Goal: Task Accomplishment & Management: Manage account settings

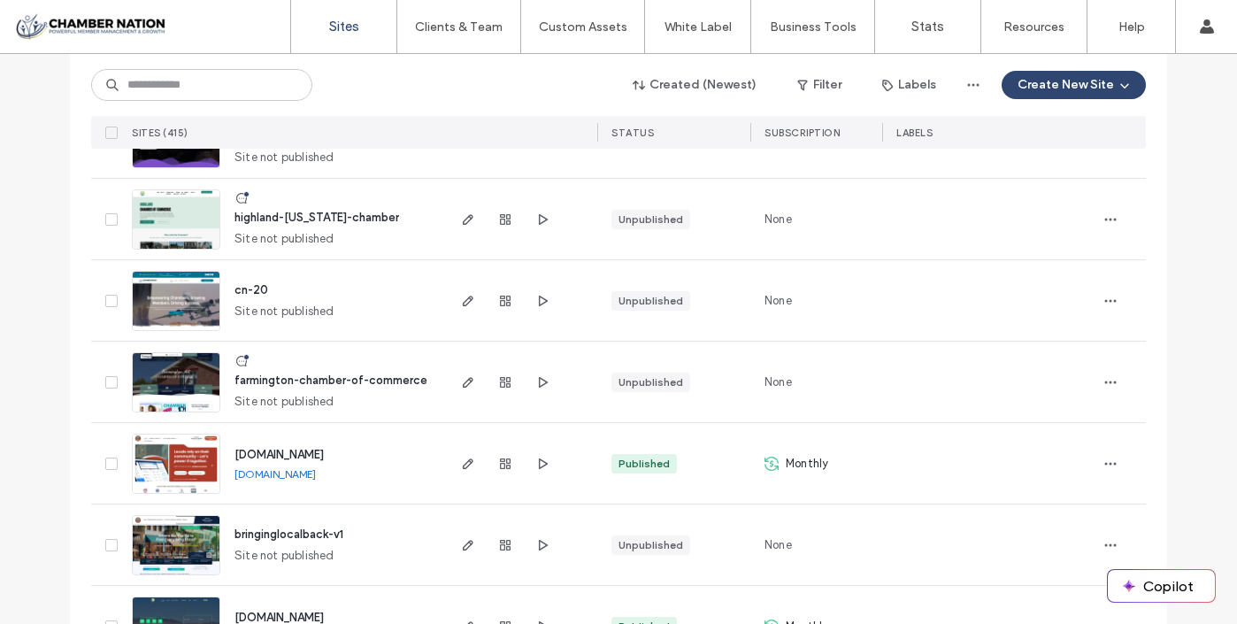
scroll to position [460, 0]
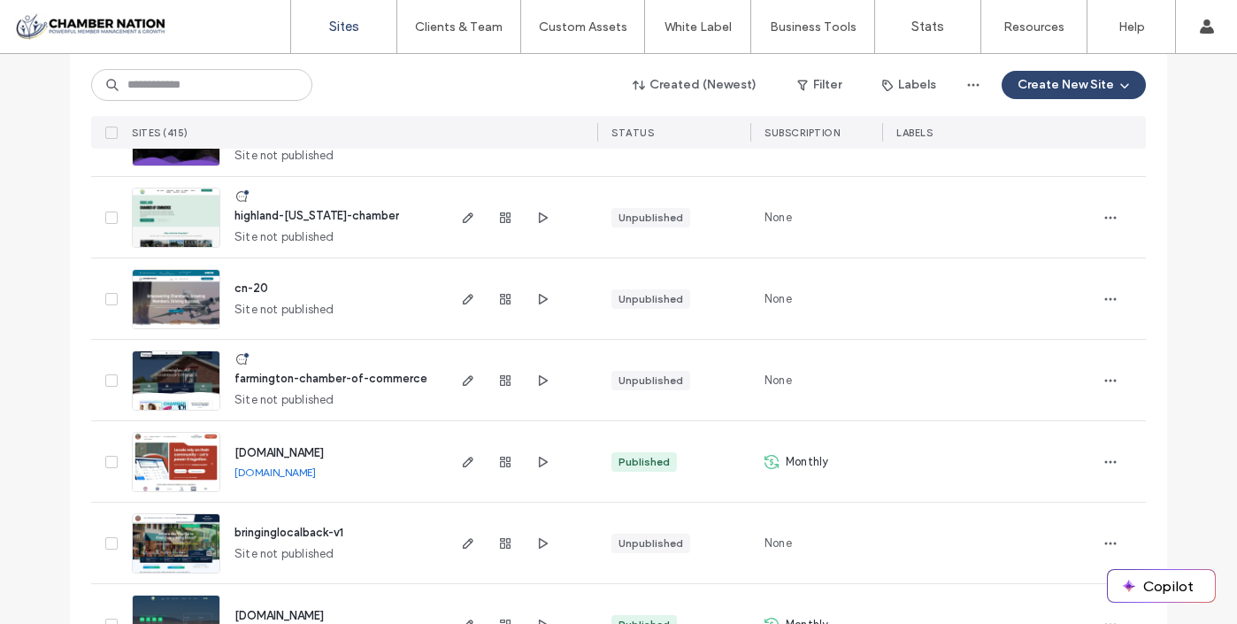
click at [322, 450] on span "[DOMAIN_NAME]" at bounding box center [278, 452] width 89 height 13
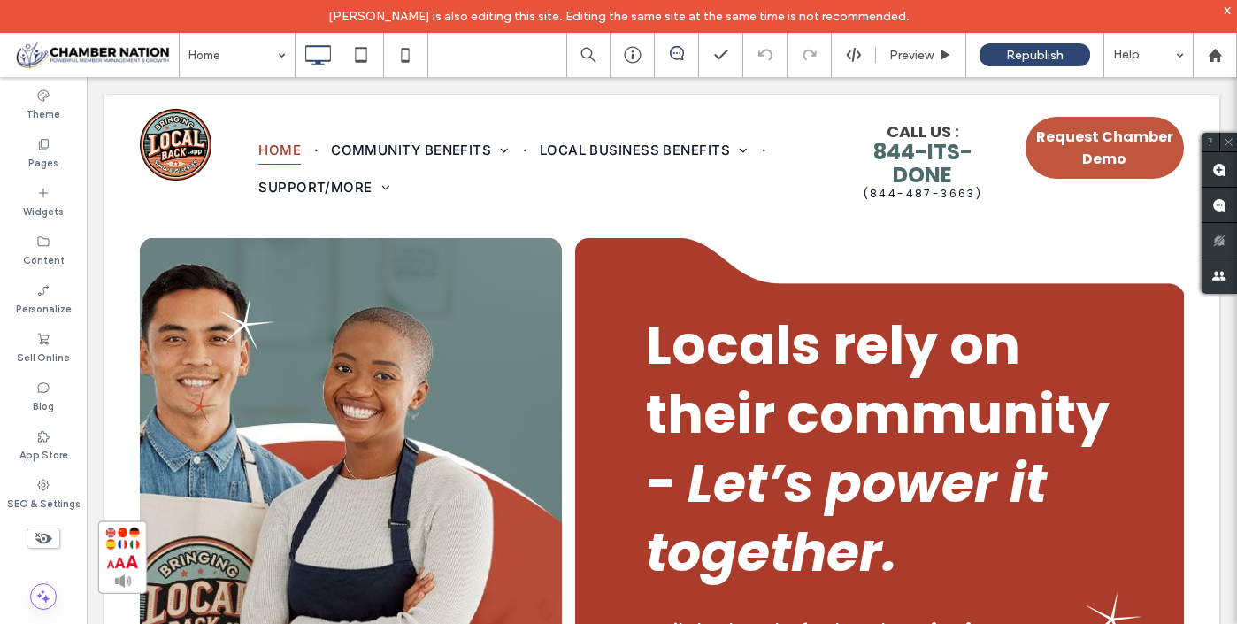
click at [1228, 11] on div "x" at bounding box center [1228, 9] width 8 height 15
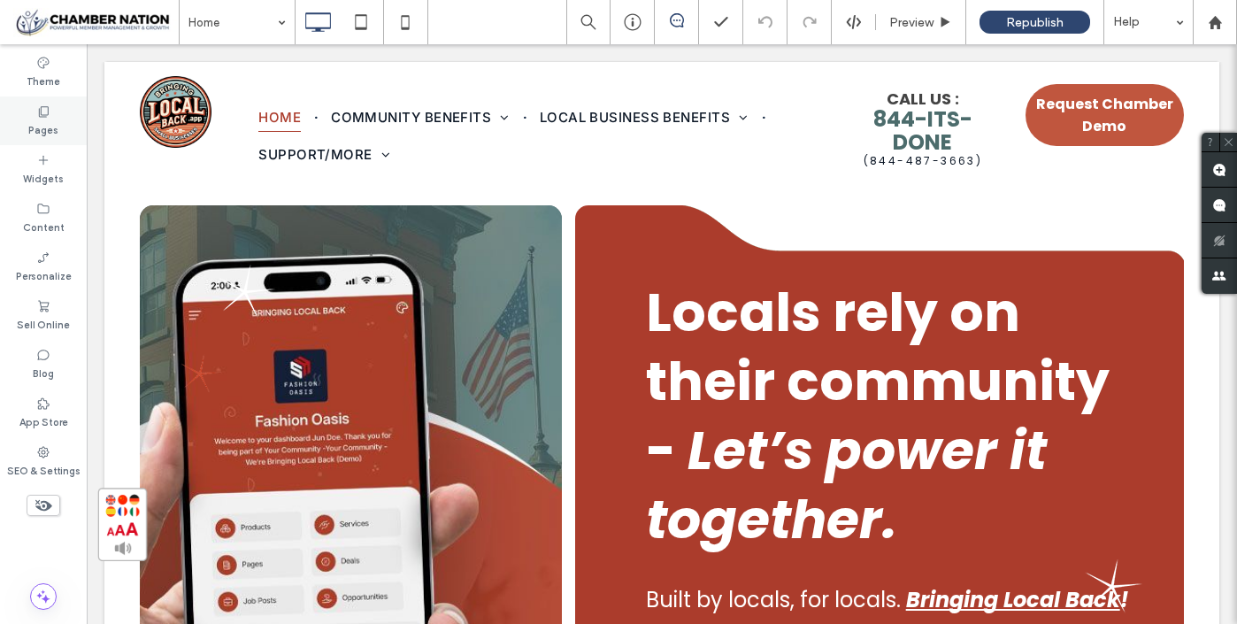
click at [35, 120] on label "Pages" at bounding box center [43, 128] width 30 height 19
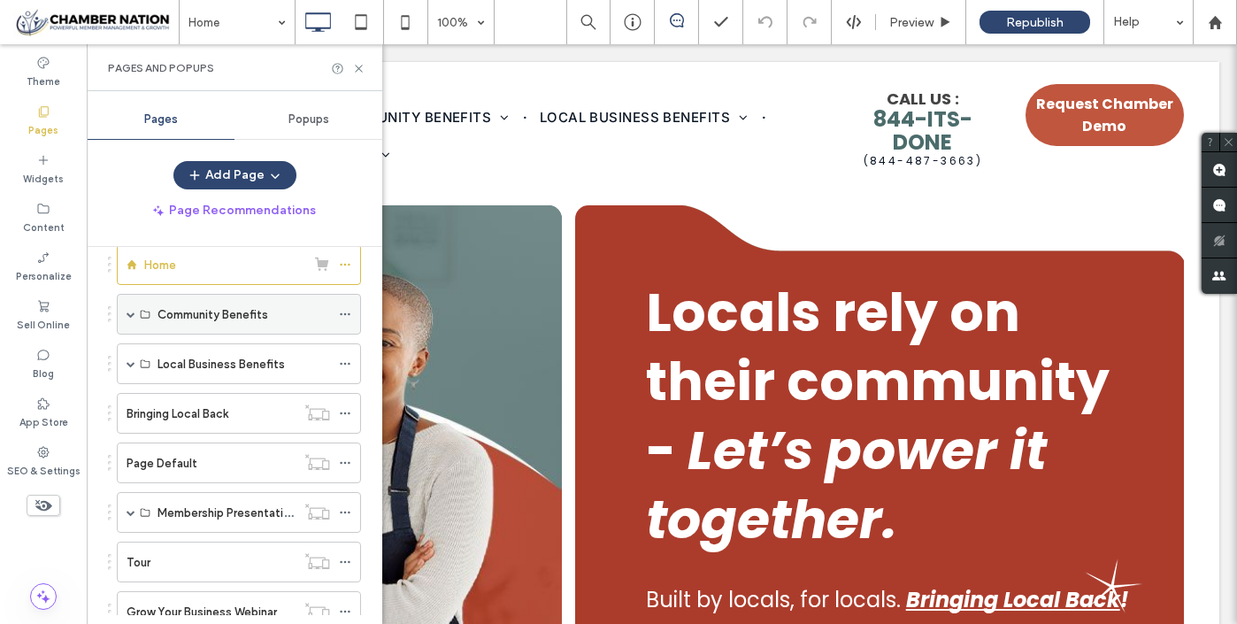
scroll to position [85, 0]
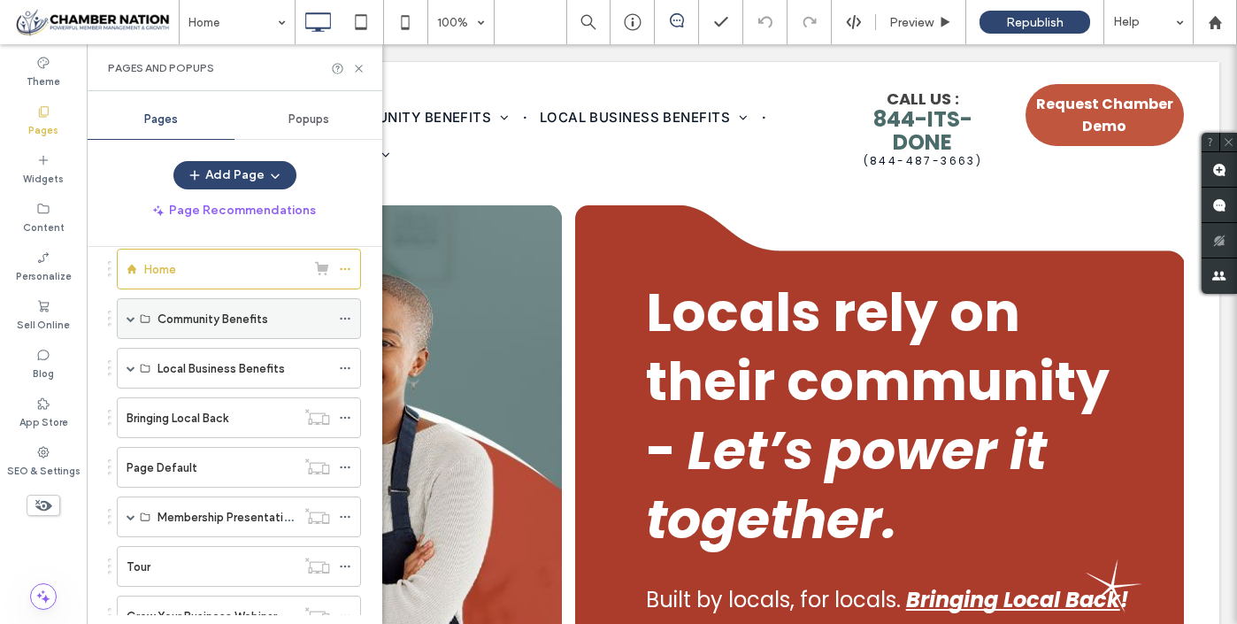
click at [131, 317] on span at bounding box center [131, 318] width 9 height 9
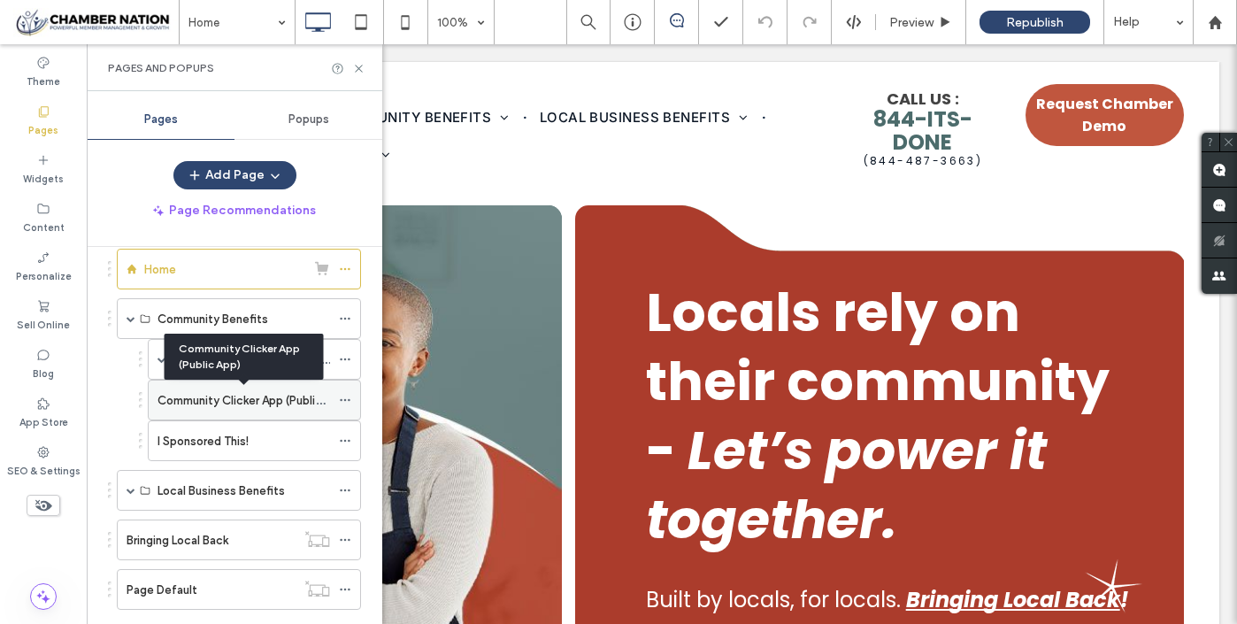
click at [203, 399] on label "Community Clicker App (Public App)" at bounding box center [253, 400] width 193 height 31
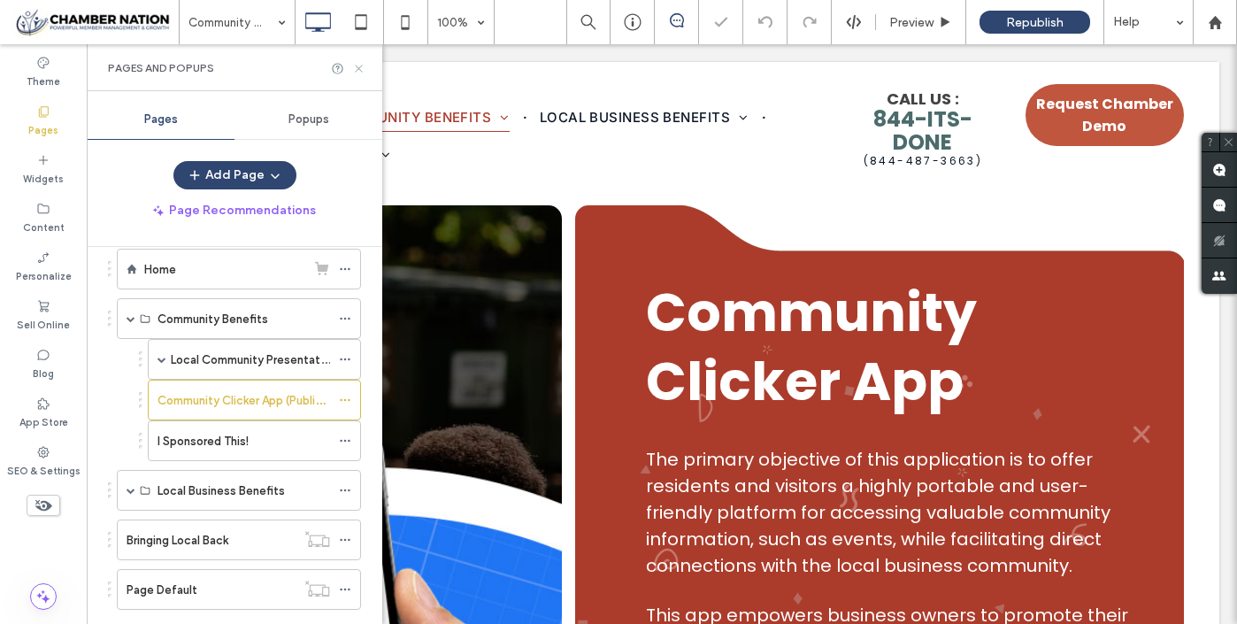
click at [357, 65] on use at bounding box center [358, 68] width 7 height 7
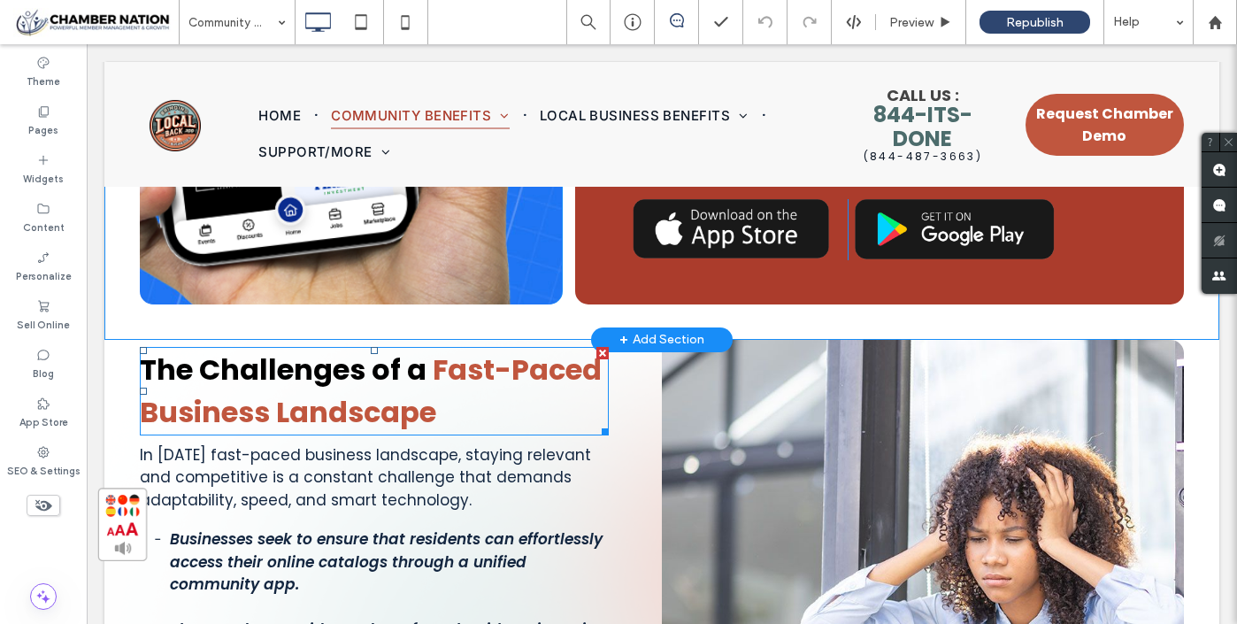
scroll to position [562, 0]
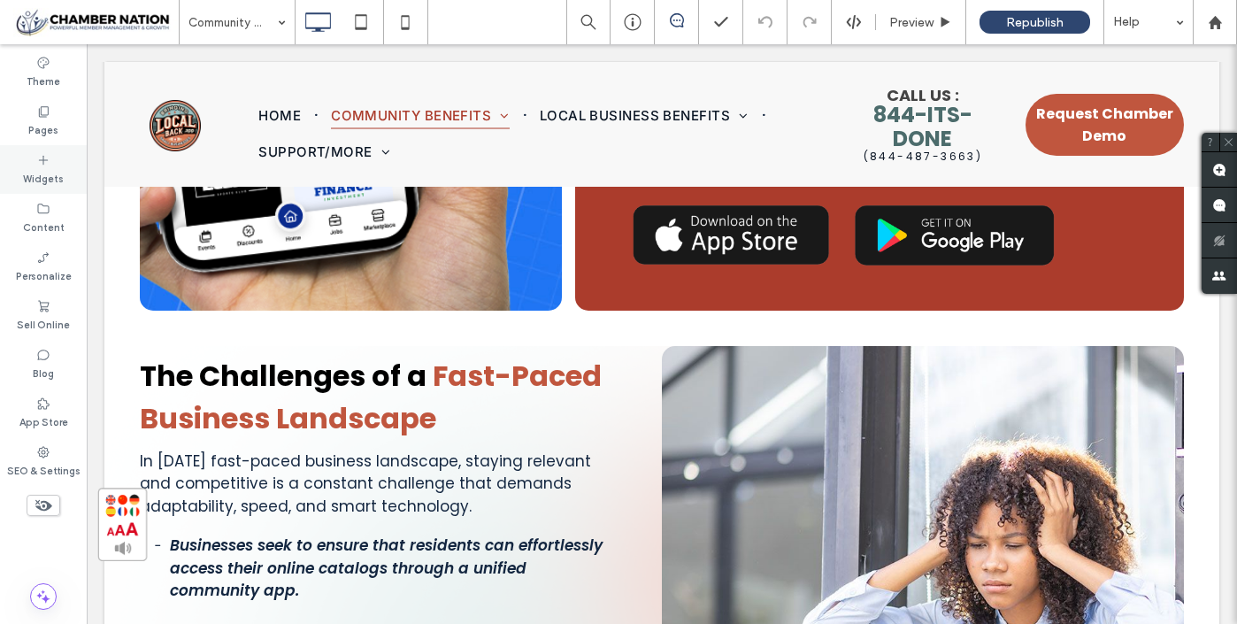
click at [39, 165] on icon at bounding box center [43, 160] width 14 height 14
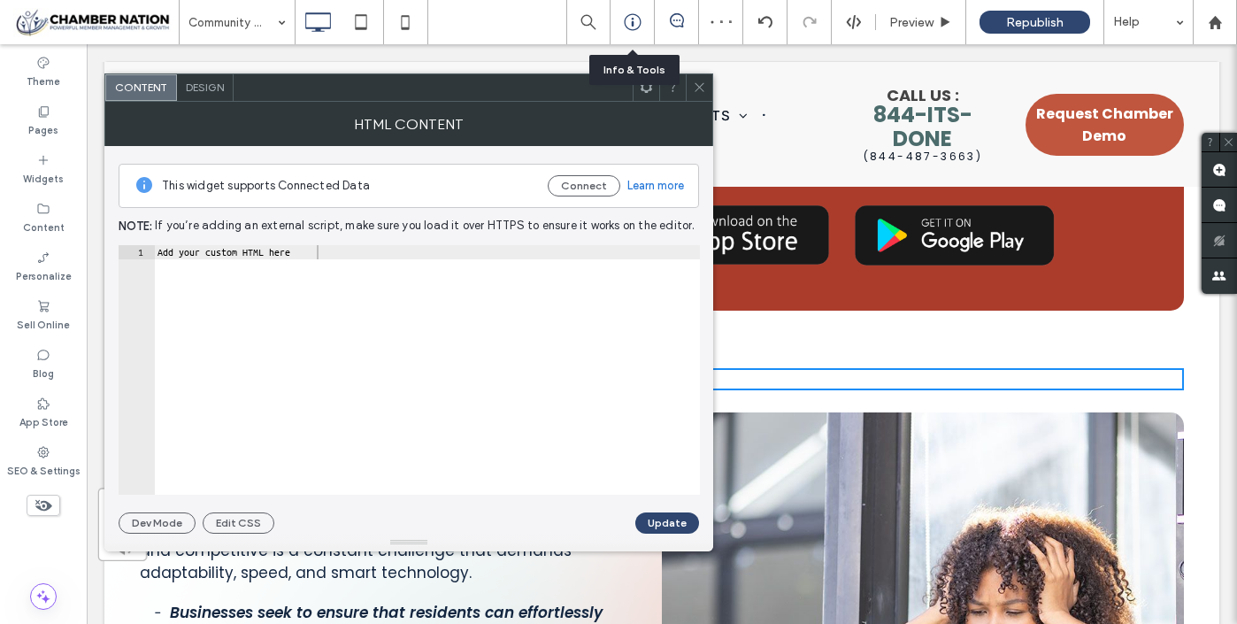
drag, startPoint x: 157, startPoint y: 342, endPoint x: 650, endPoint y: 3, distance: 599.3
click at [450, 247] on div "Add your custom HTML here" at bounding box center [427, 384] width 546 height 278
paste textarea "**********"
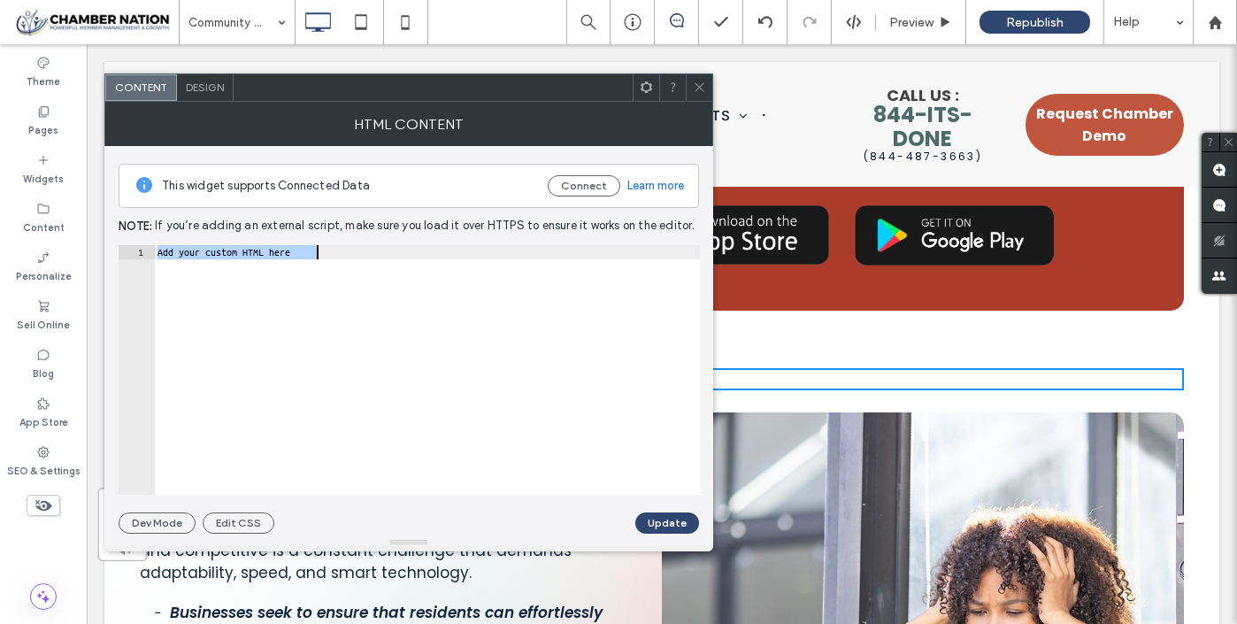
type textarea "**********"
click at [668, 522] on button "Update" at bounding box center [667, 522] width 64 height 21
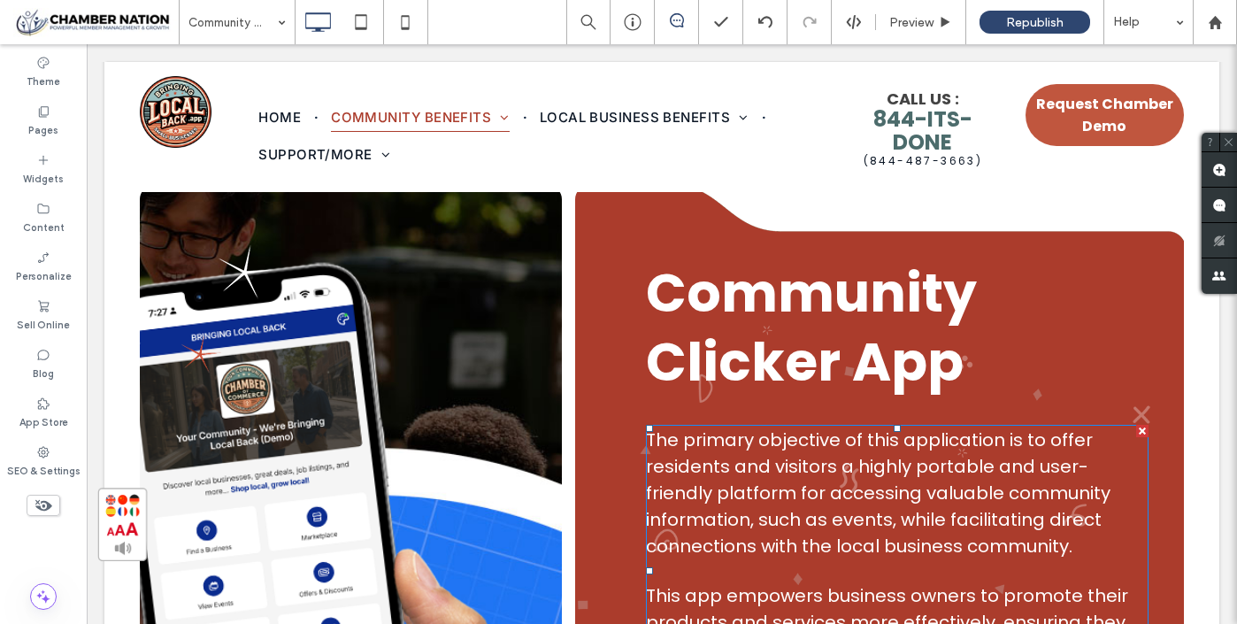
scroll to position [0, 0]
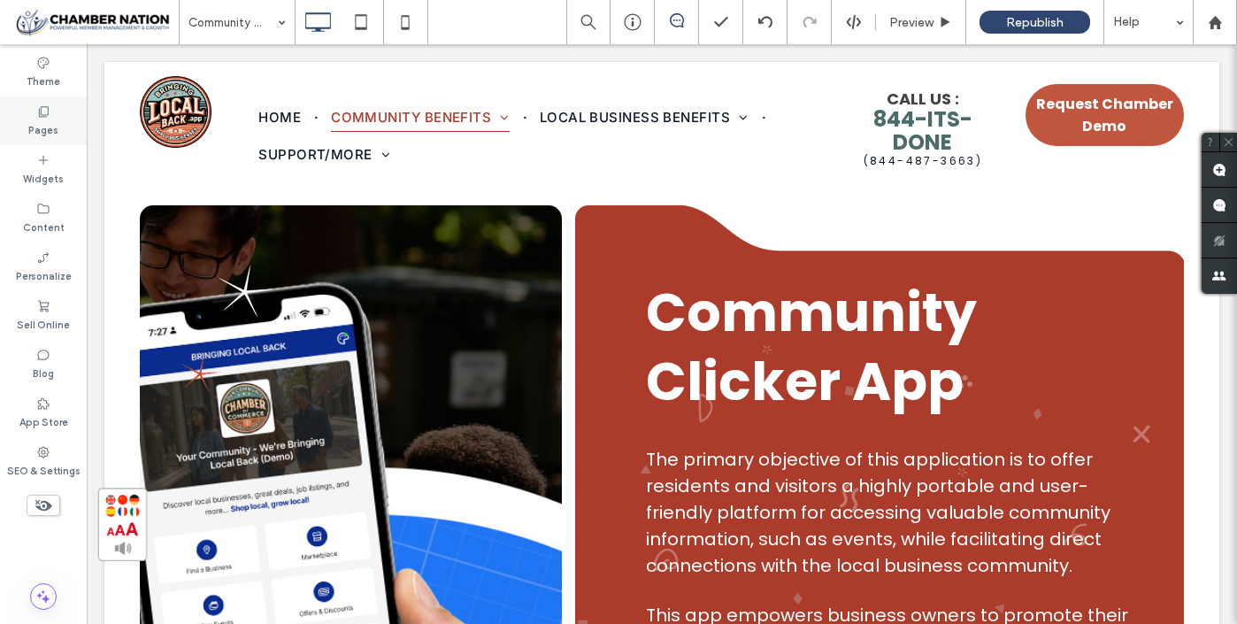
click at [52, 131] on label "Pages" at bounding box center [43, 128] width 30 height 19
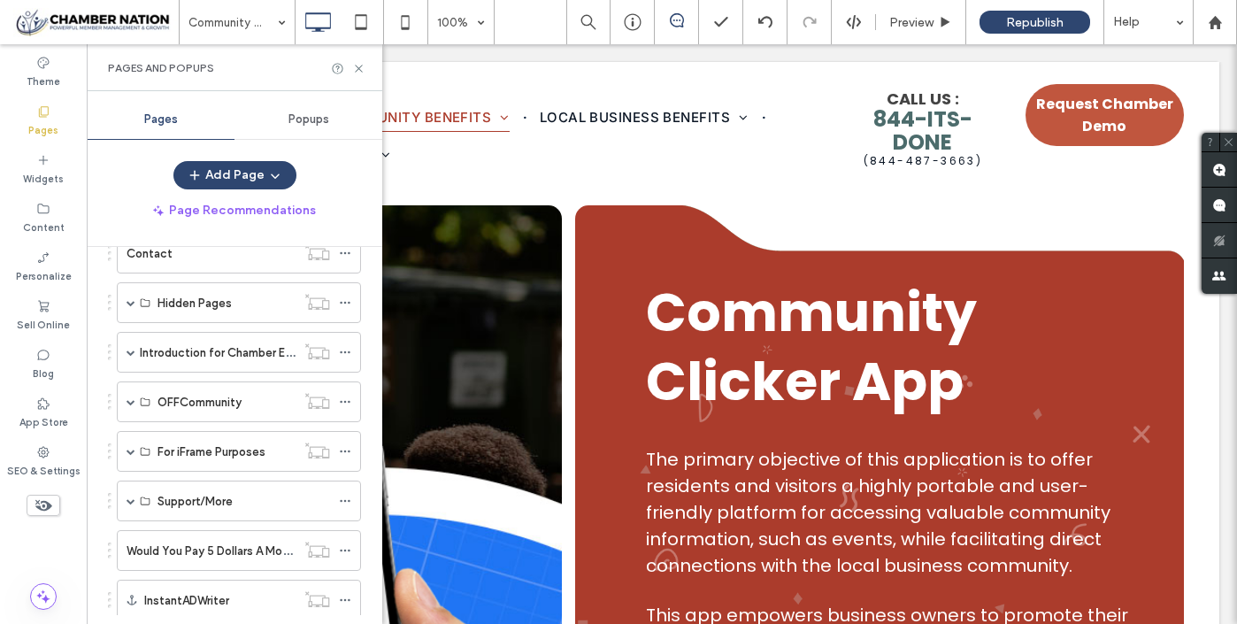
scroll to position [768, 0]
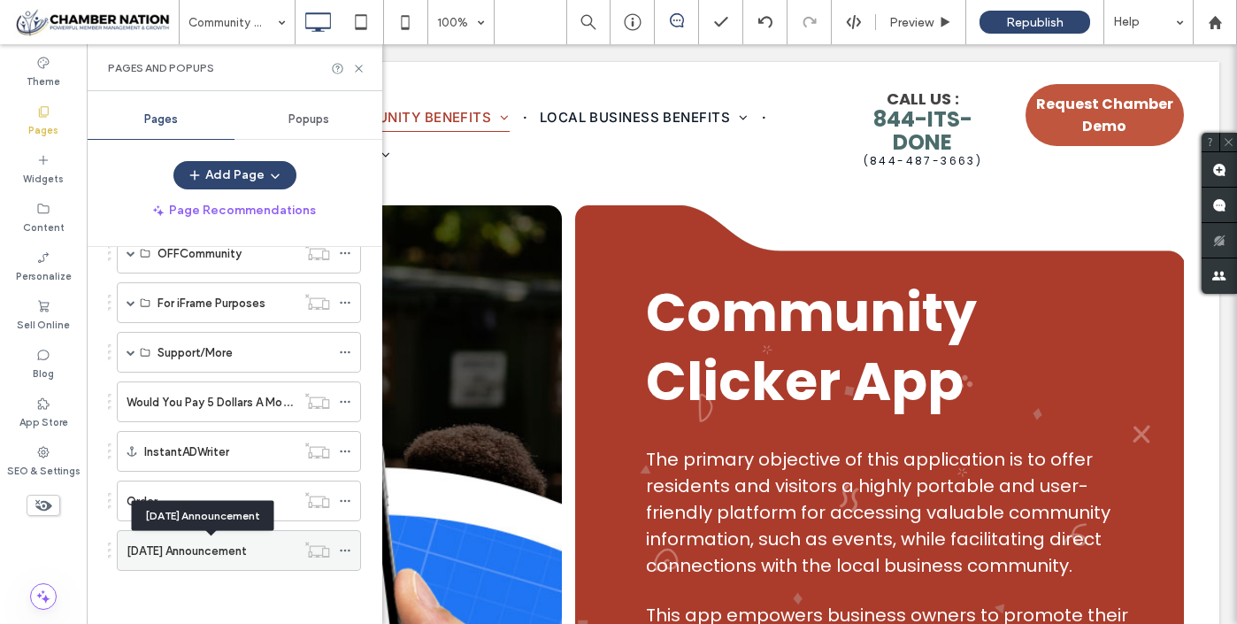
click at [199, 550] on label "August 14th 2025 Announcement" at bounding box center [187, 550] width 120 height 31
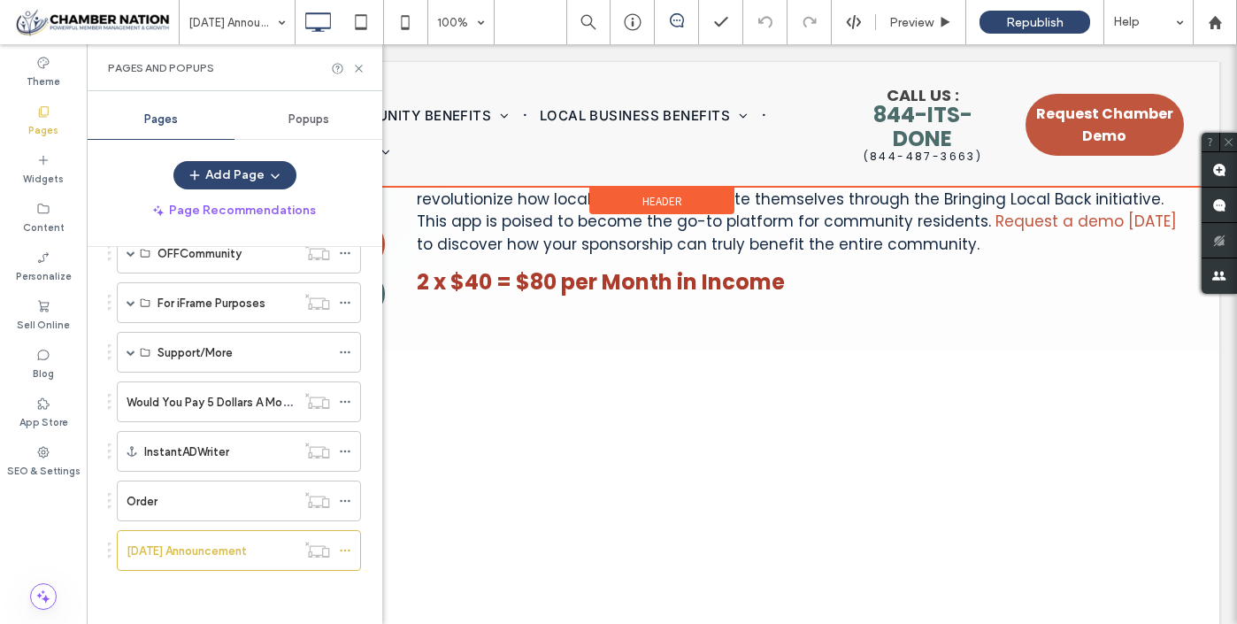
scroll to position [4144, 0]
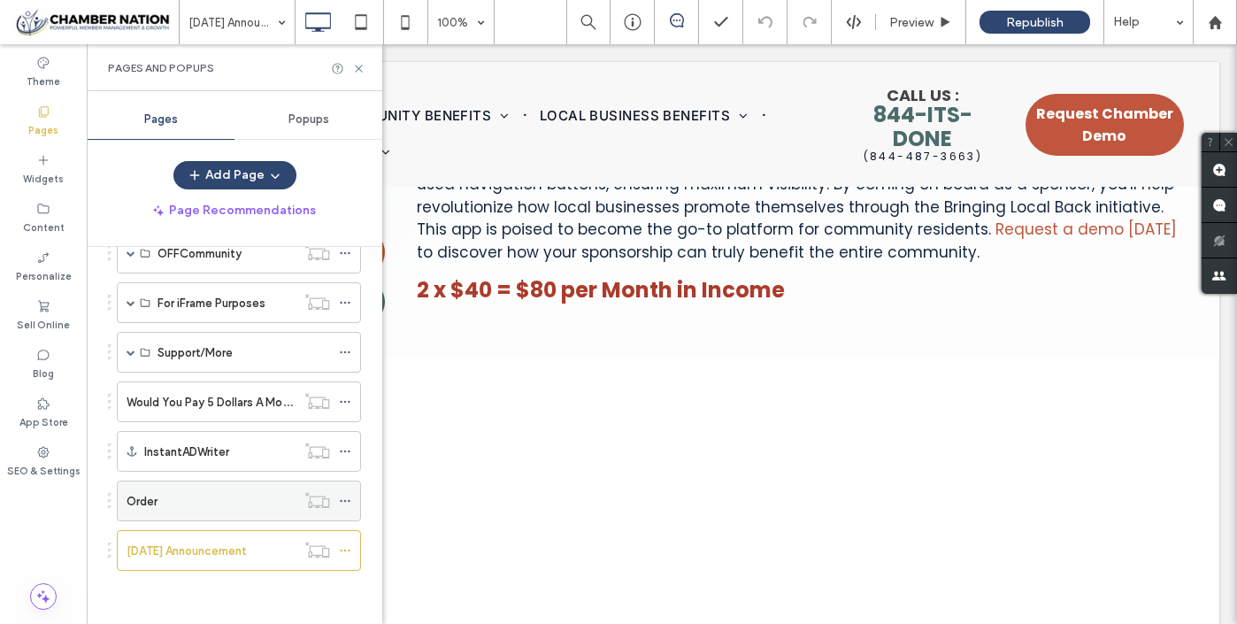
click at [218, 495] on div "Order" at bounding box center [211, 501] width 169 height 19
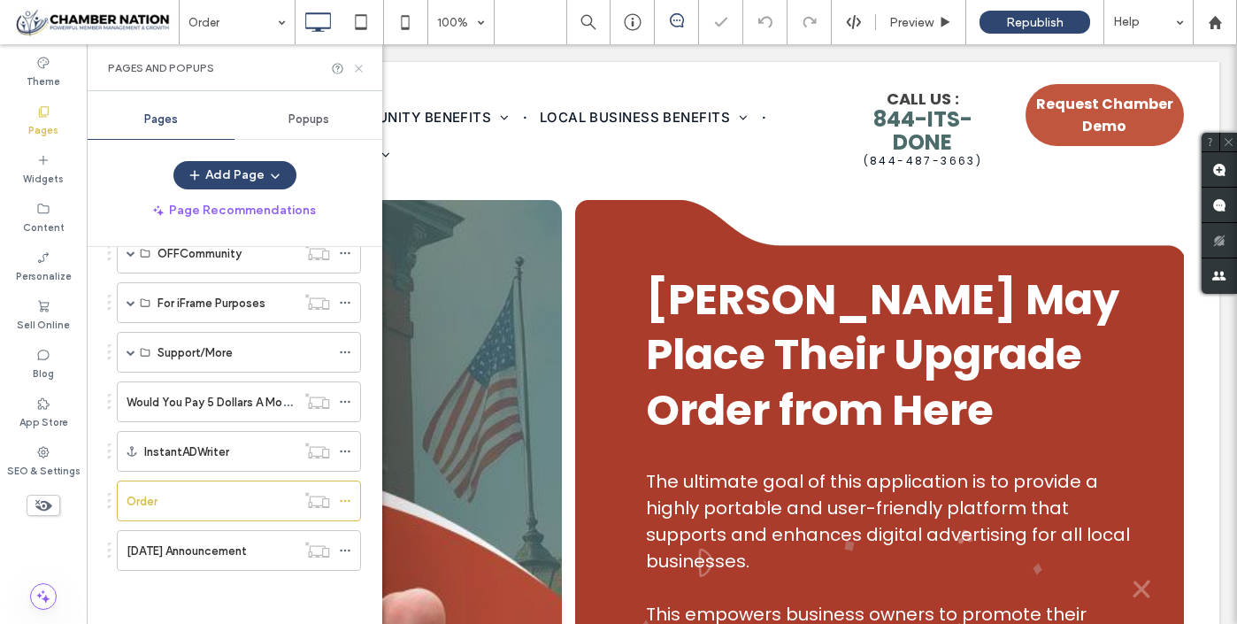
click at [361, 69] on icon at bounding box center [358, 68] width 13 height 13
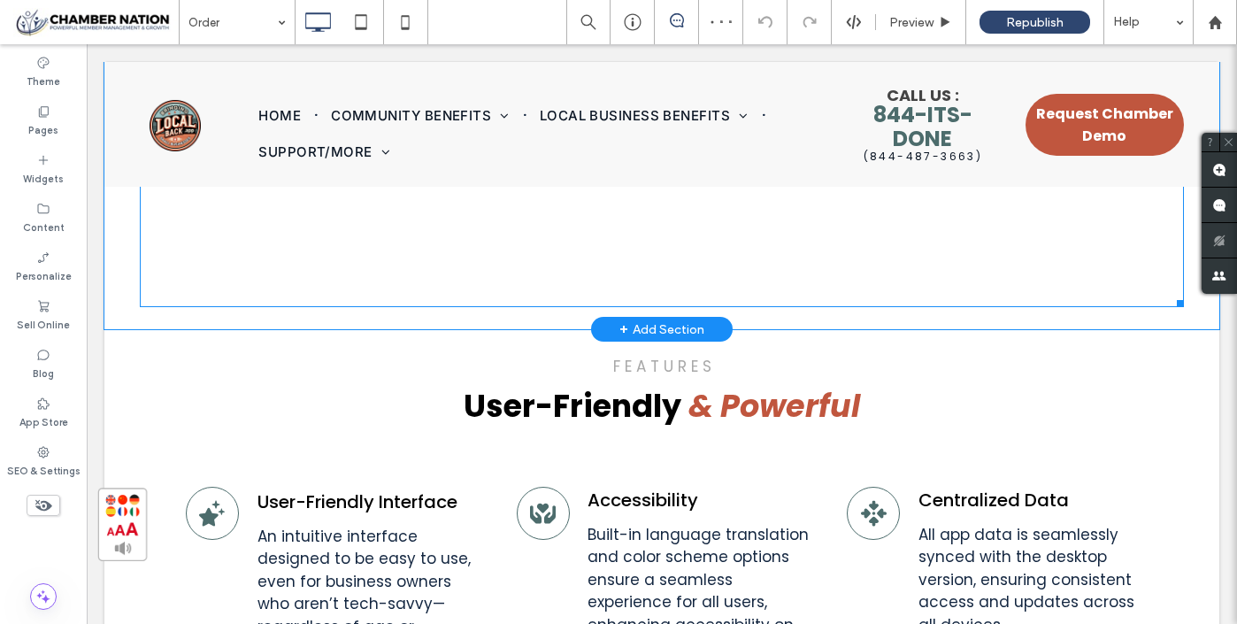
scroll to position [1403, 0]
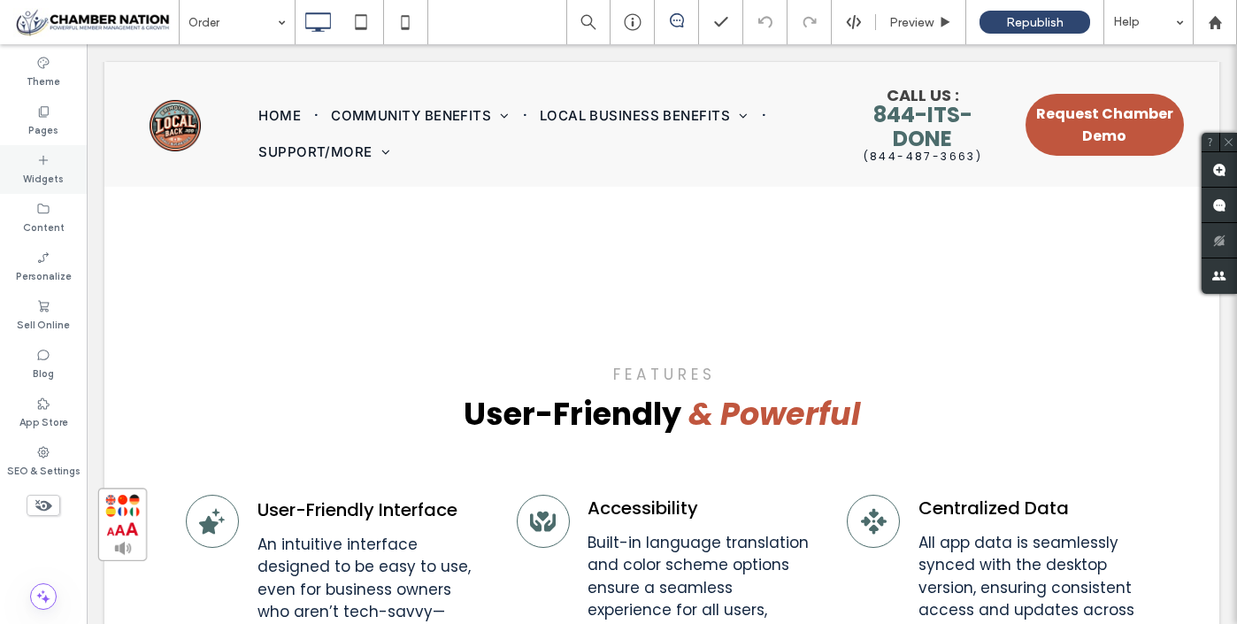
click at [32, 165] on div "Widgets" at bounding box center [43, 169] width 87 height 49
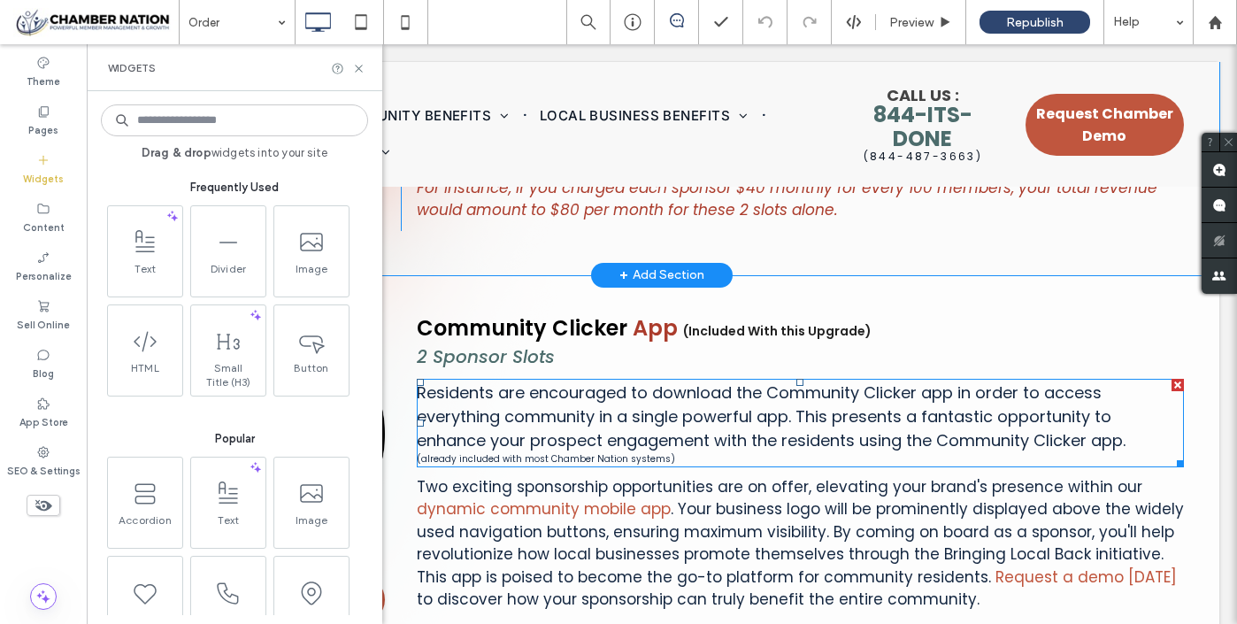
scroll to position [4371, 0]
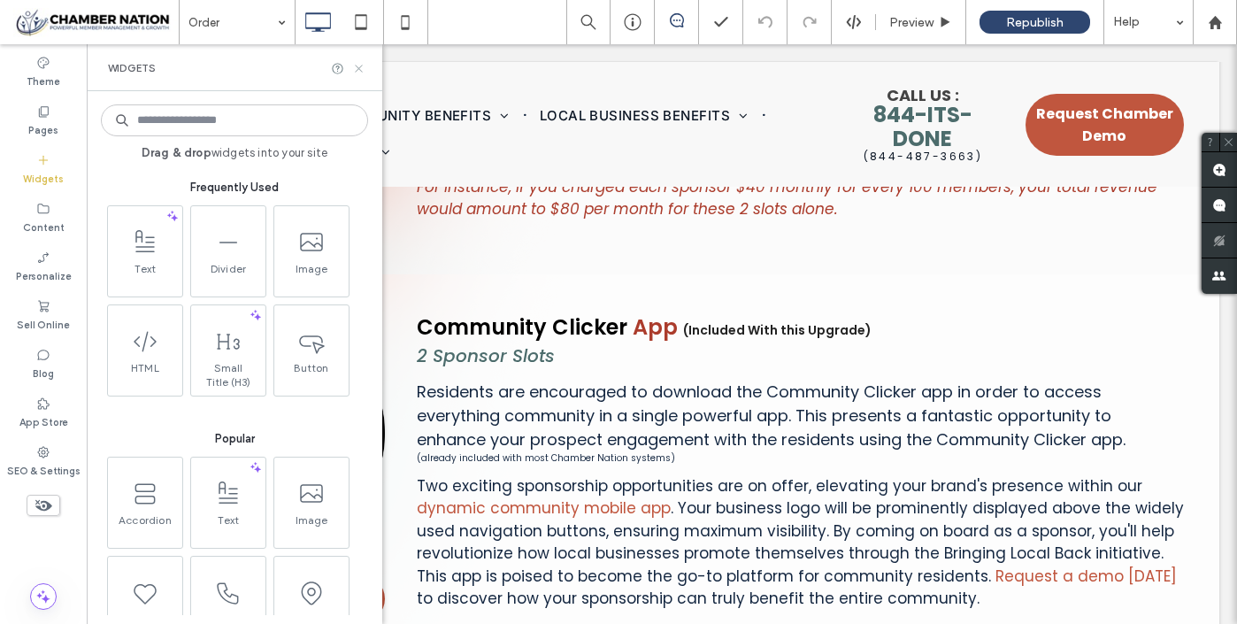
click at [359, 65] on icon at bounding box center [358, 68] width 13 height 13
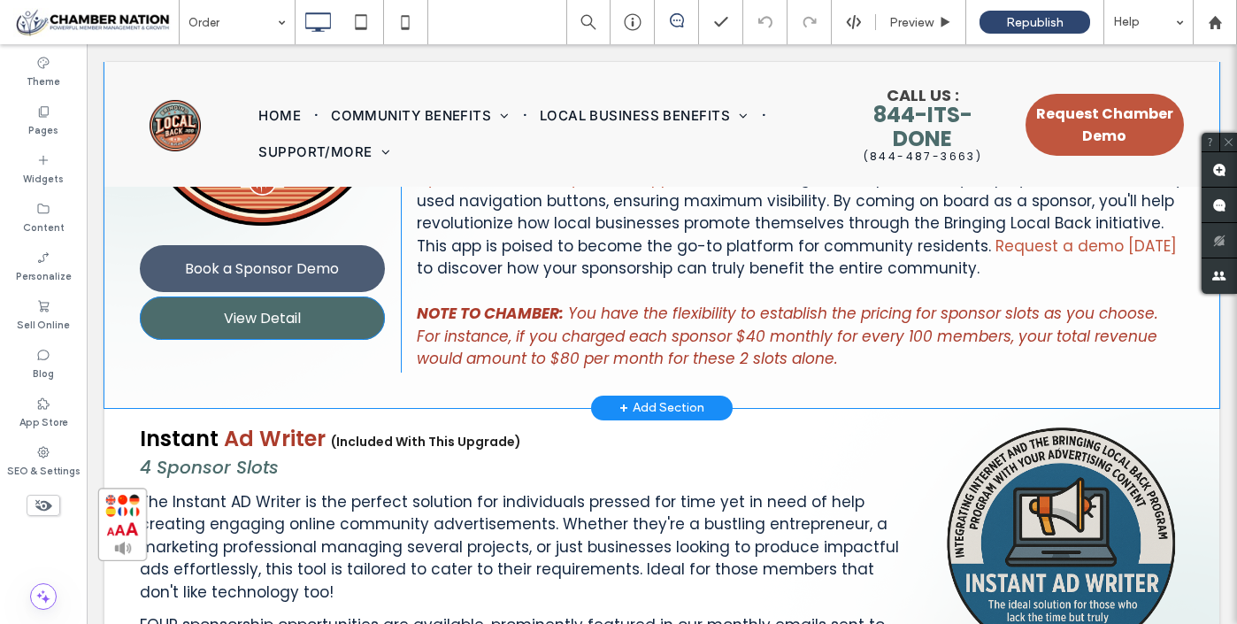
scroll to position [4702, 0]
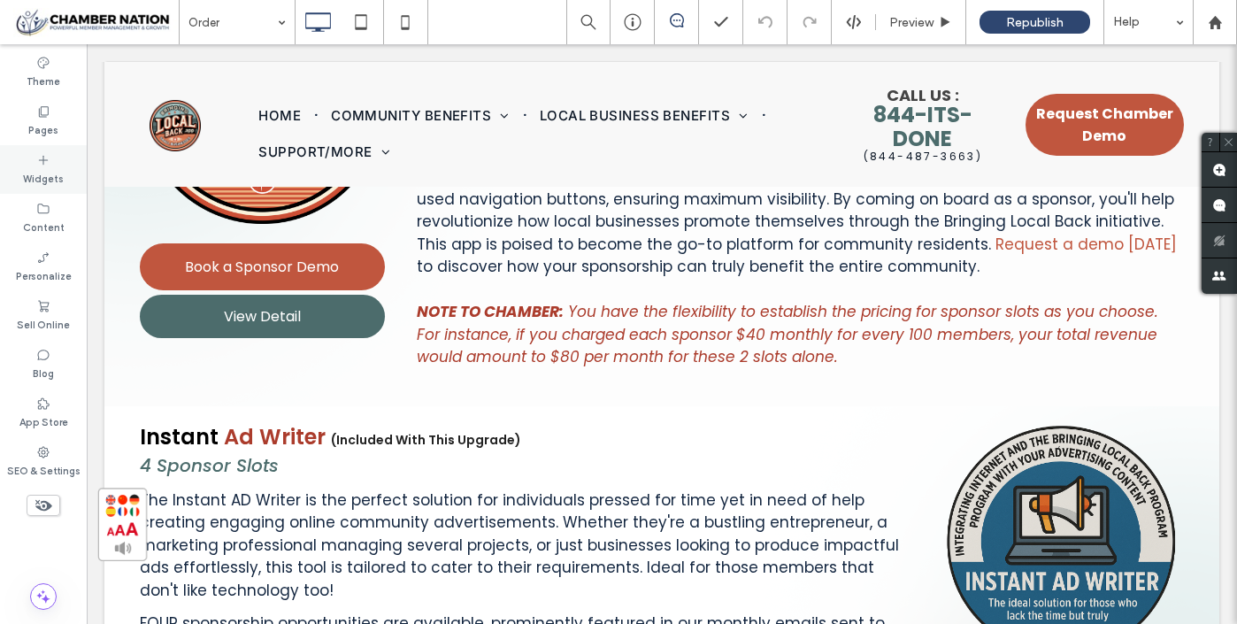
click at [44, 159] on use at bounding box center [43, 159] width 9 height 9
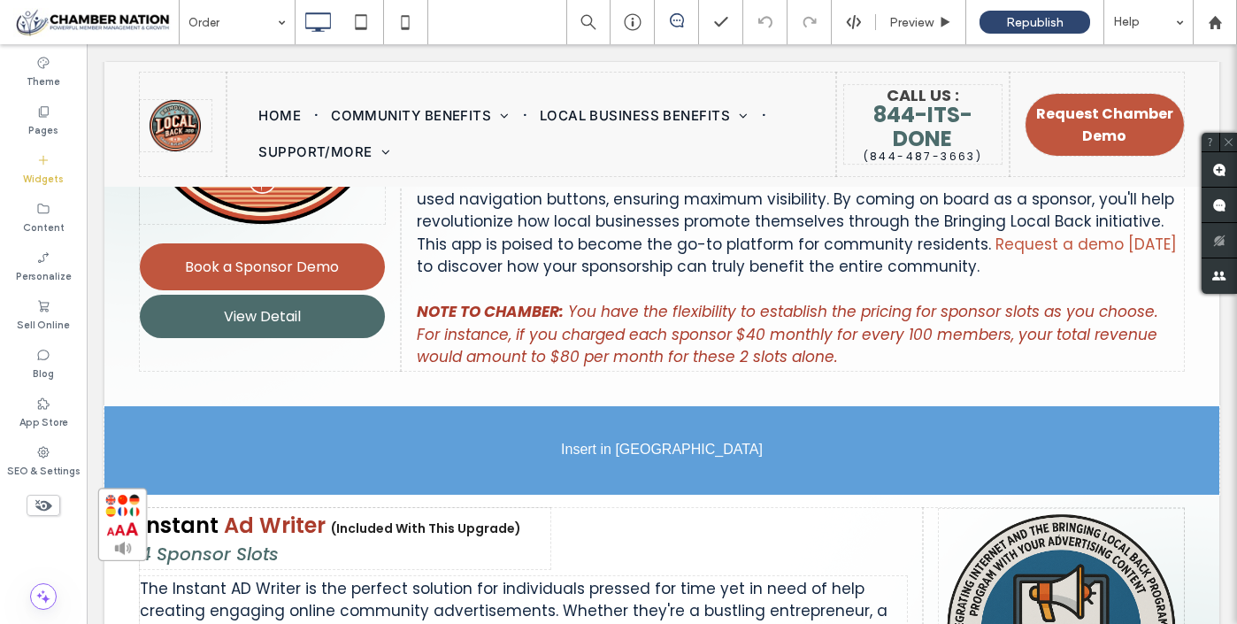
scroll to position [4742, 0]
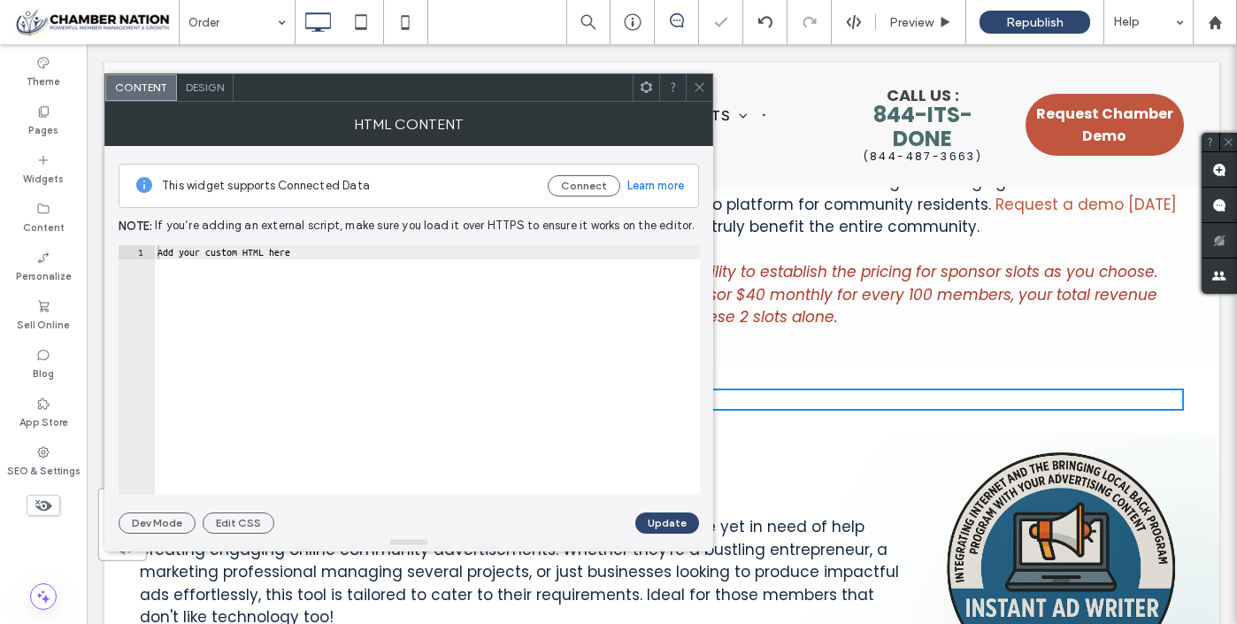
click at [305, 249] on div "Add your custom HTML here" at bounding box center [427, 384] width 546 height 278
paste textarea "**********"
type textarea "**********"
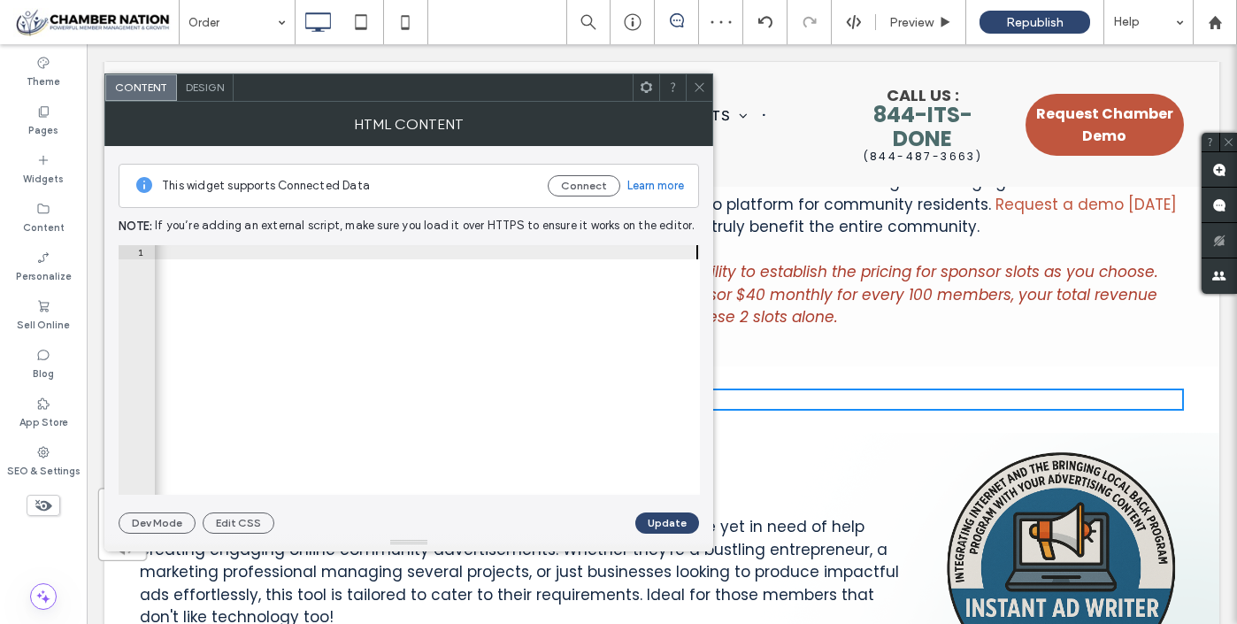
scroll to position [0, 1646]
click at [659, 512] on button "Update" at bounding box center [667, 522] width 64 height 21
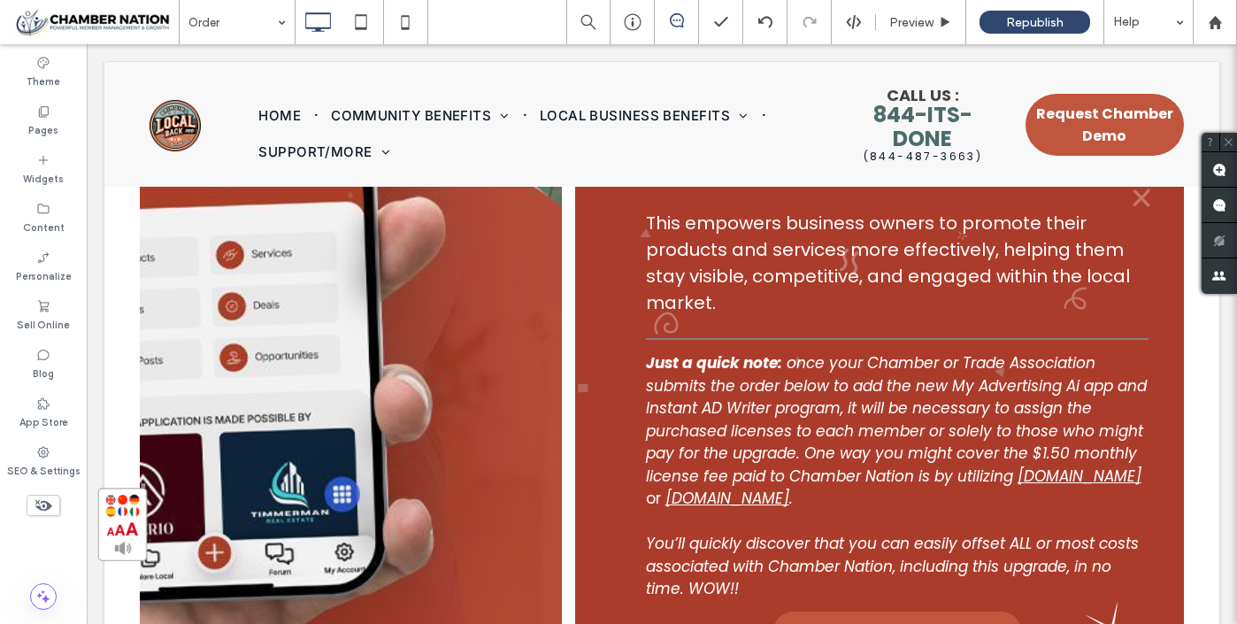
scroll to position [0, 0]
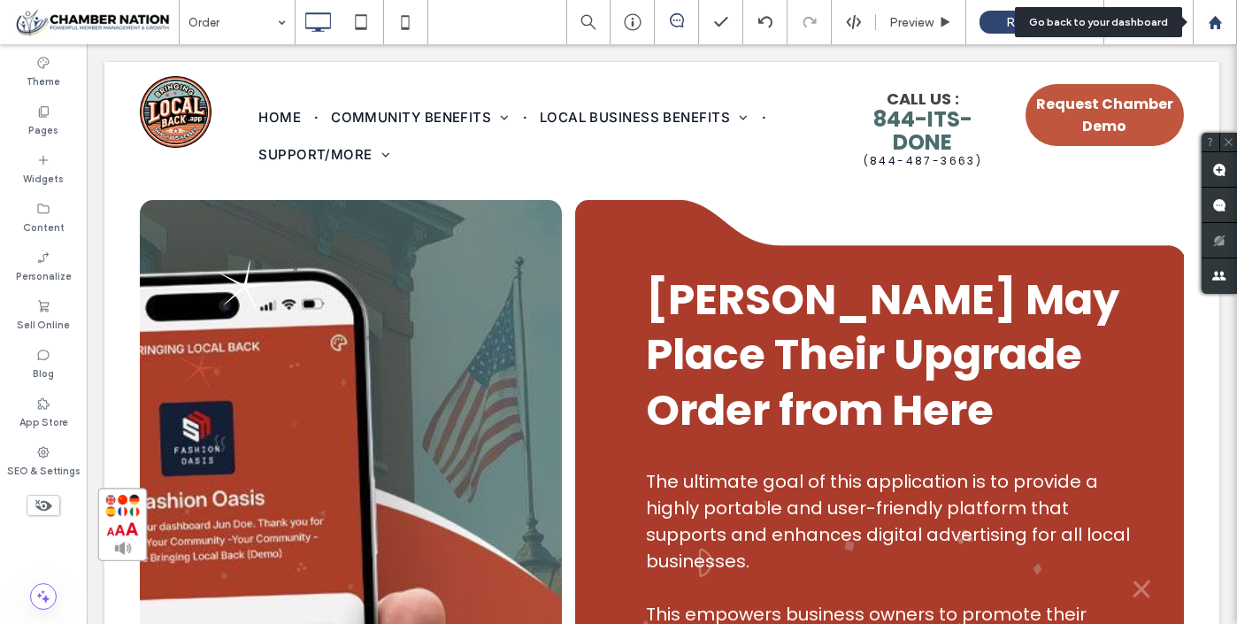
click at [1217, 21] on use at bounding box center [1214, 21] width 13 height 13
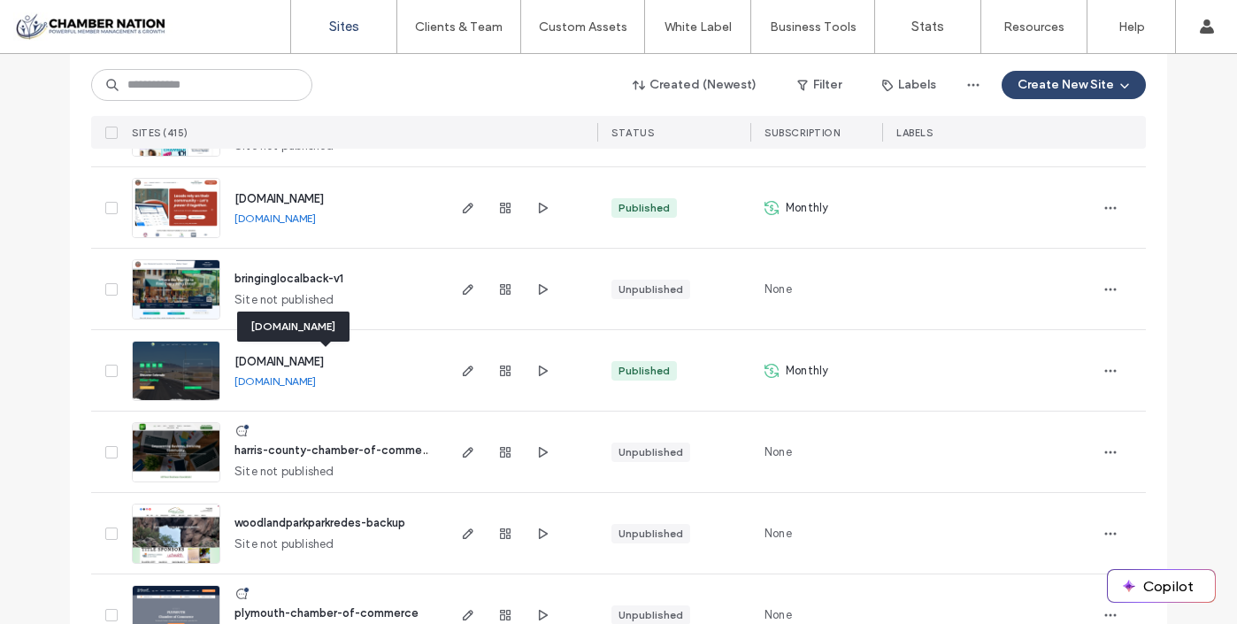
scroll to position [710, 0]
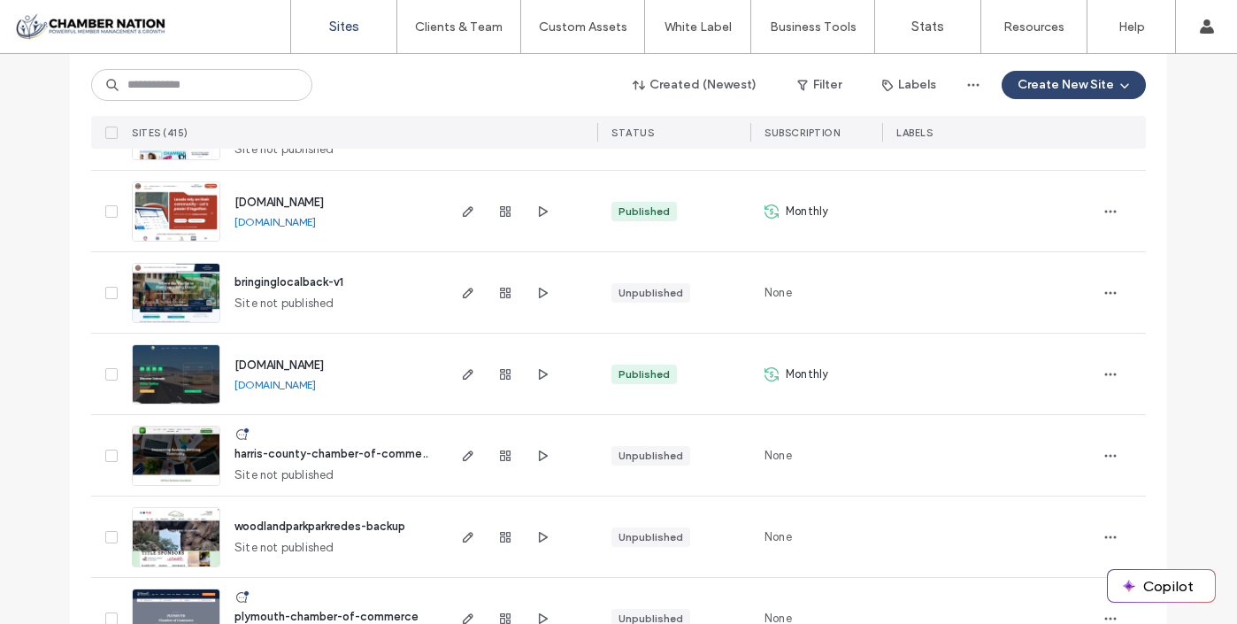
click at [324, 205] on span "[DOMAIN_NAME]" at bounding box center [278, 202] width 89 height 13
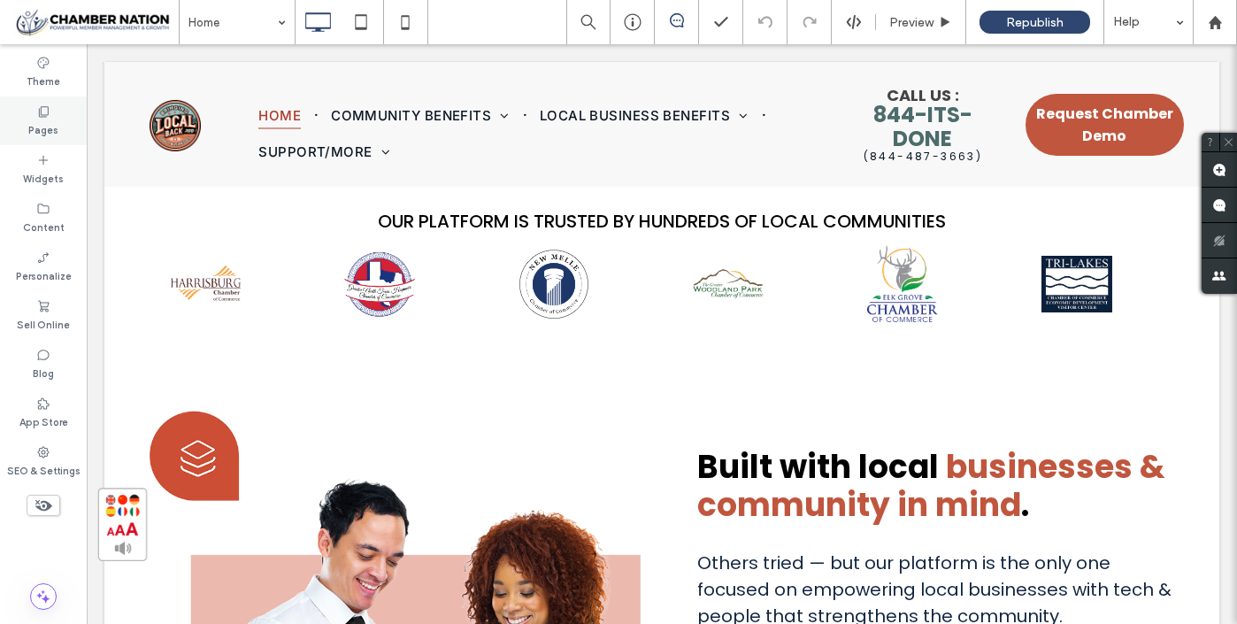
click at [51, 122] on label "Pages" at bounding box center [43, 128] width 30 height 19
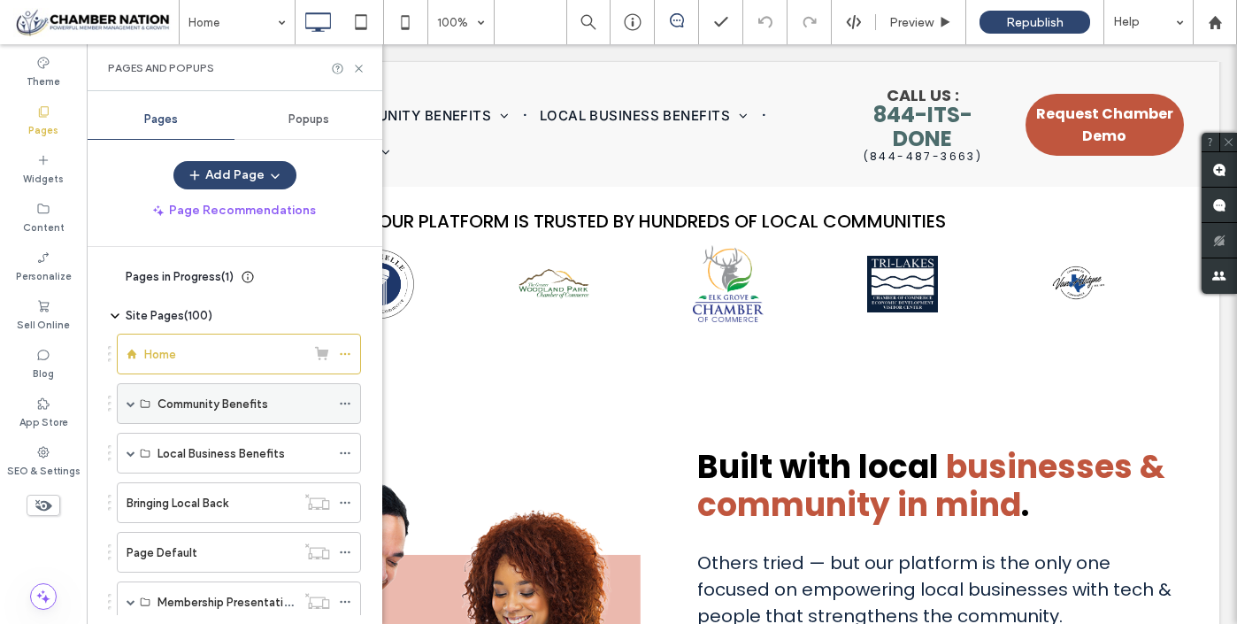
click at [224, 402] on label "Community Benefits" at bounding box center [212, 403] width 111 height 31
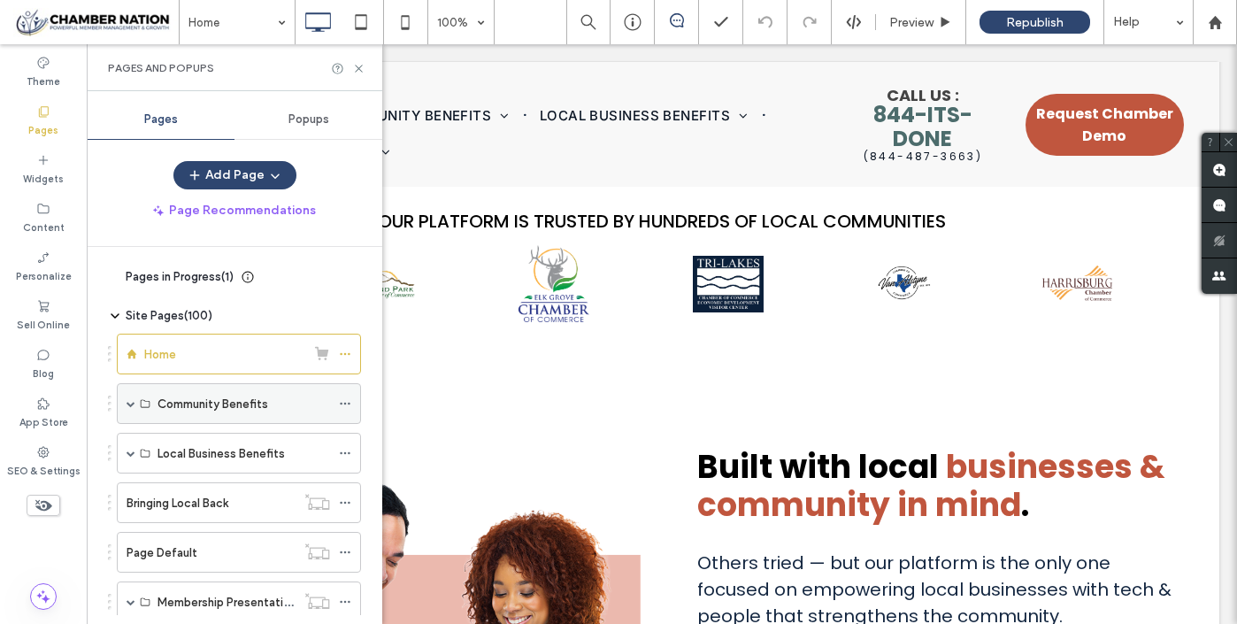
click at [128, 402] on span at bounding box center [131, 403] width 9 height 9
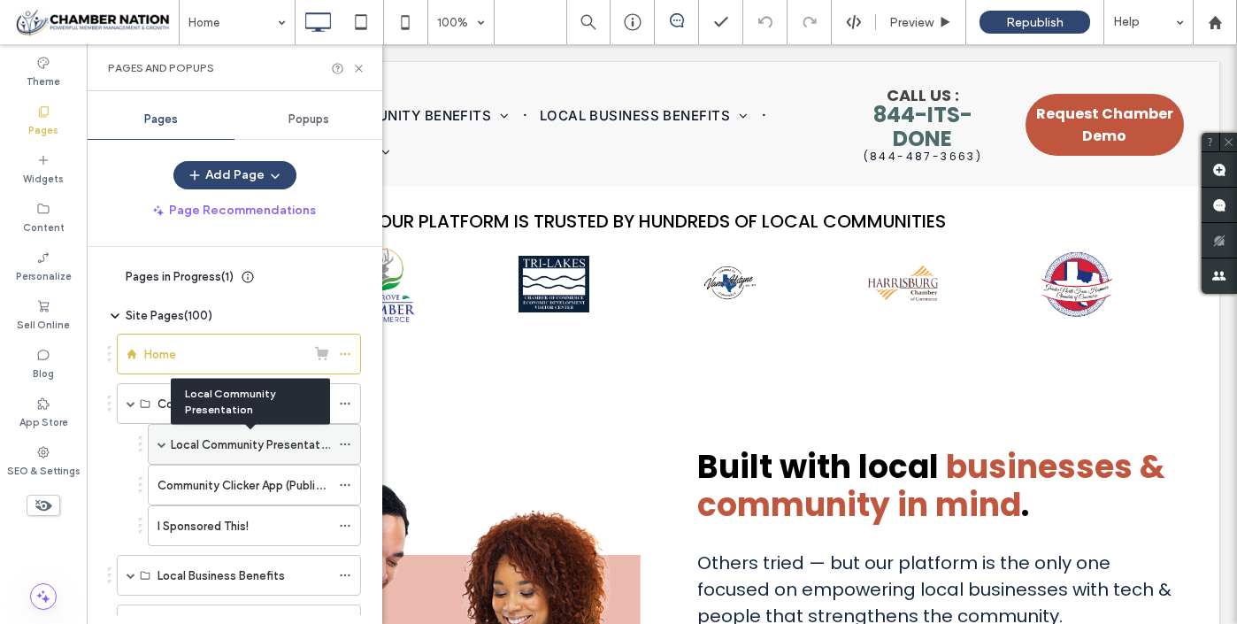
click at [229, 444] on label "Local Community Presentation" at bounding box center [253, 444] width 165 height 31
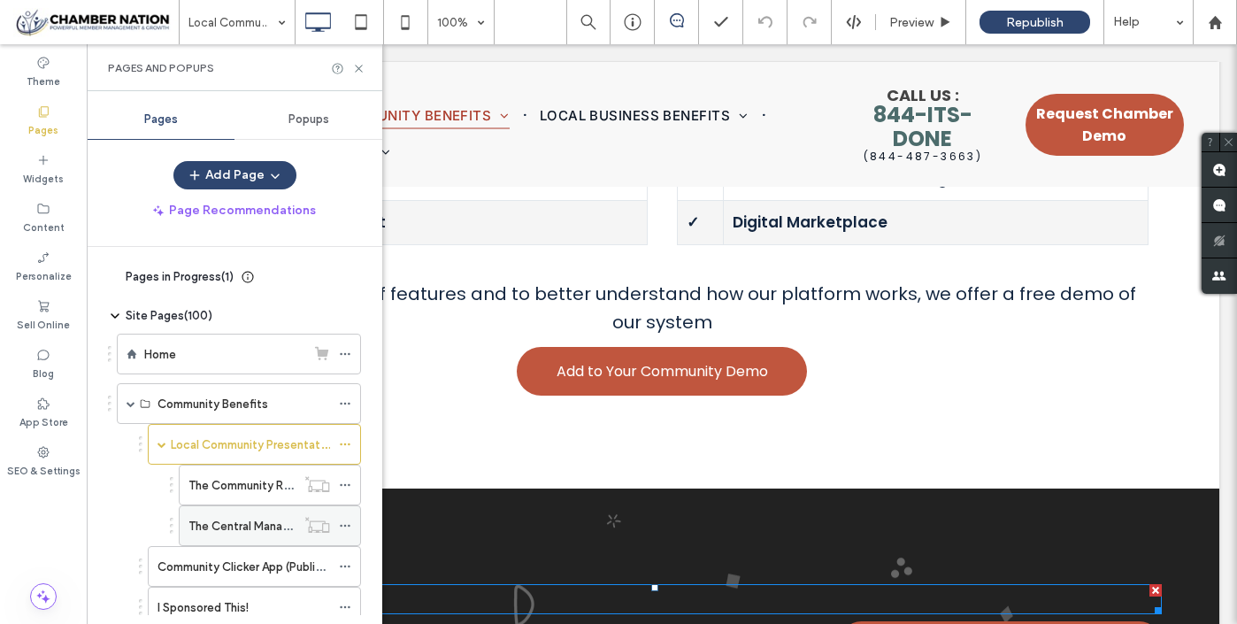
scroll to position [2396, 0]
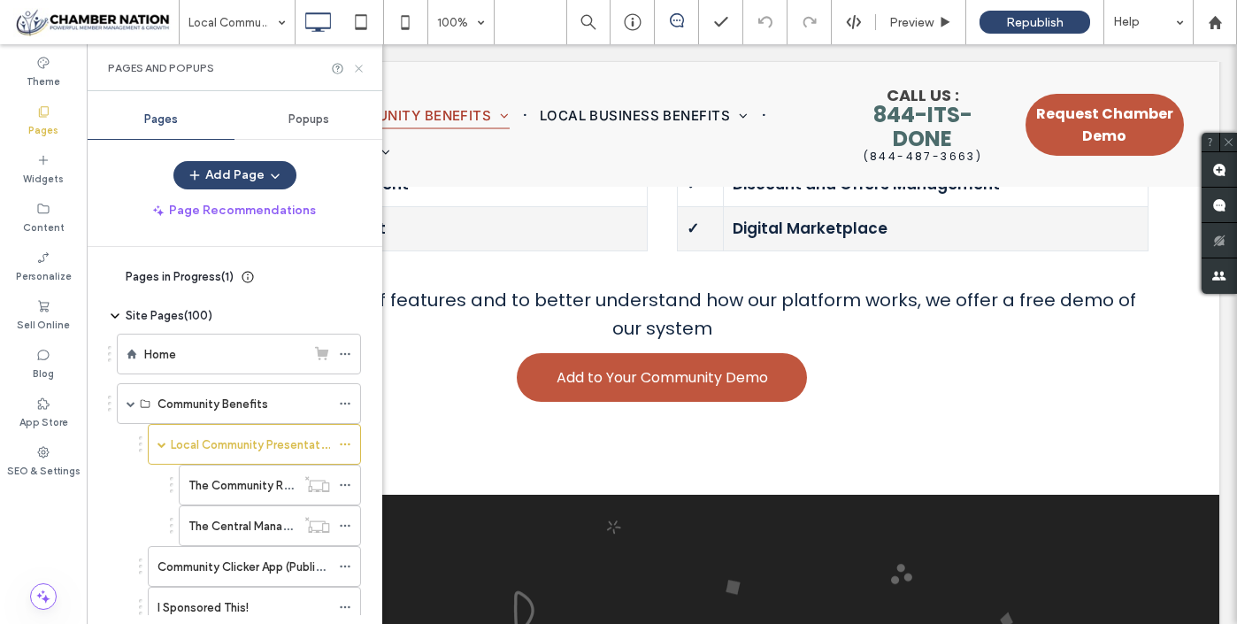
click at [361, 67] on icon at bounding box center [358, 68] width 13 height 13
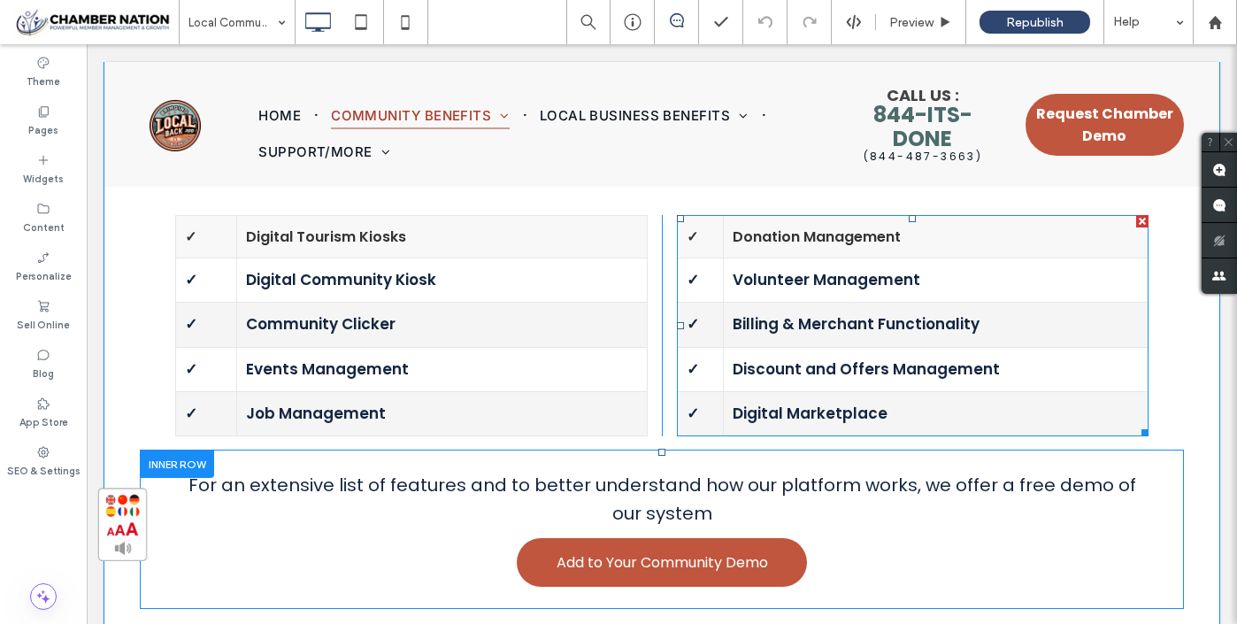
scroll to position [2205, 0]
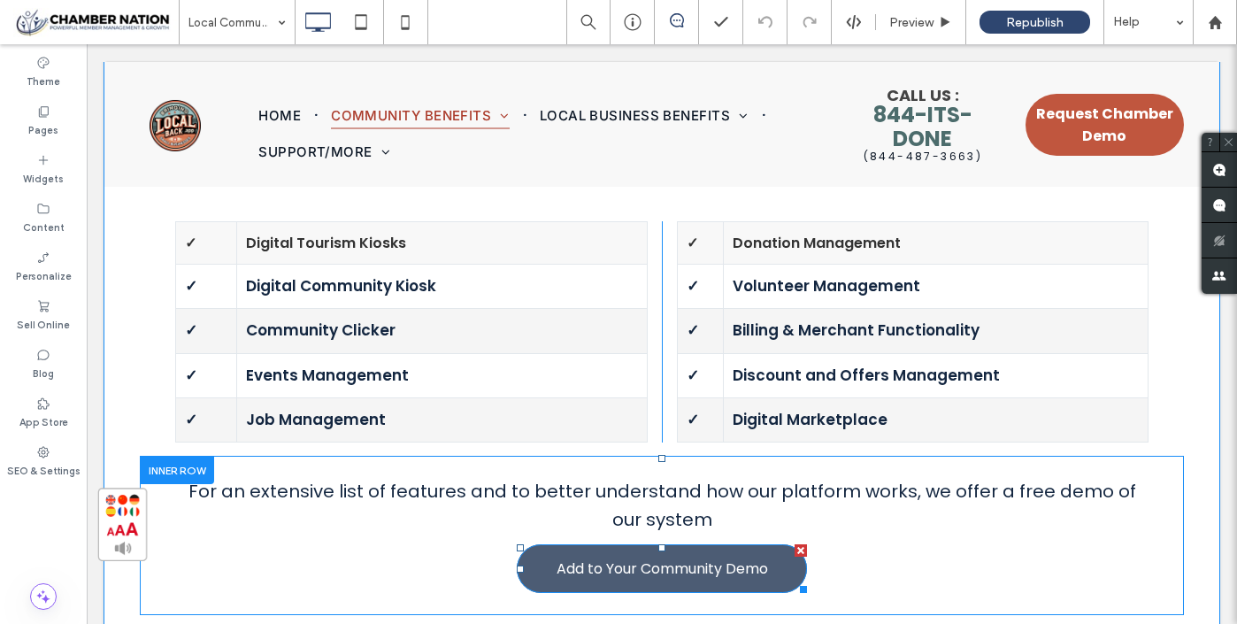
click at [730, 557] on span "Add to Your Community Demo" at bounding box center [661, 568] width 211 height 22
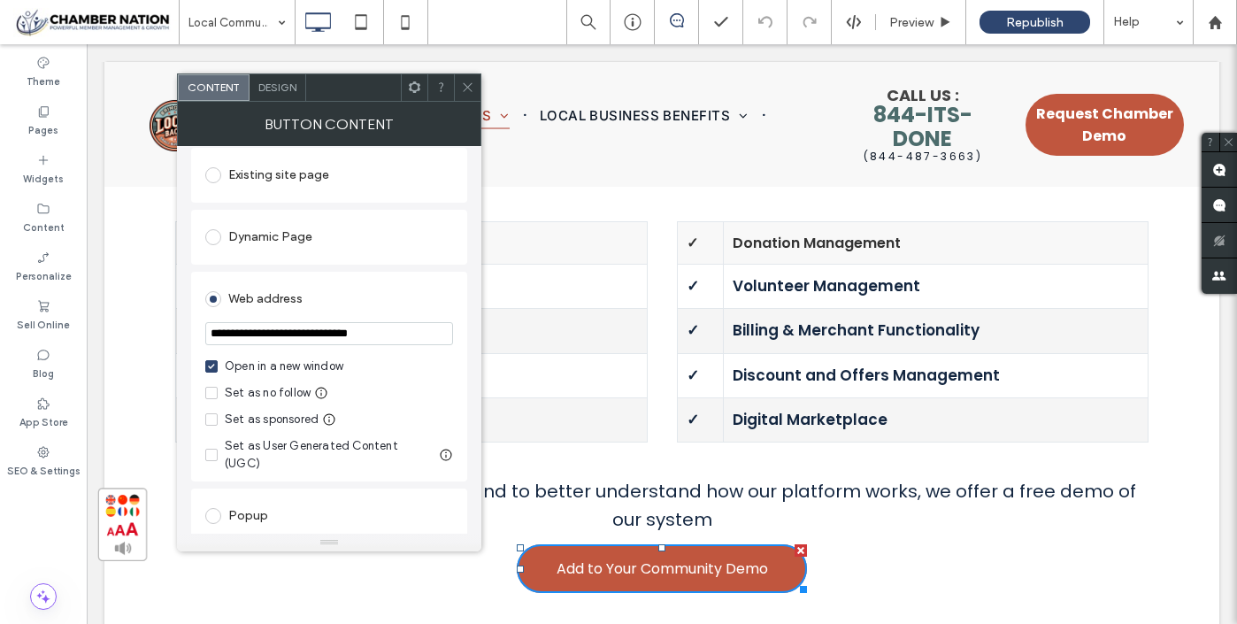
scroll to position [191, 0]
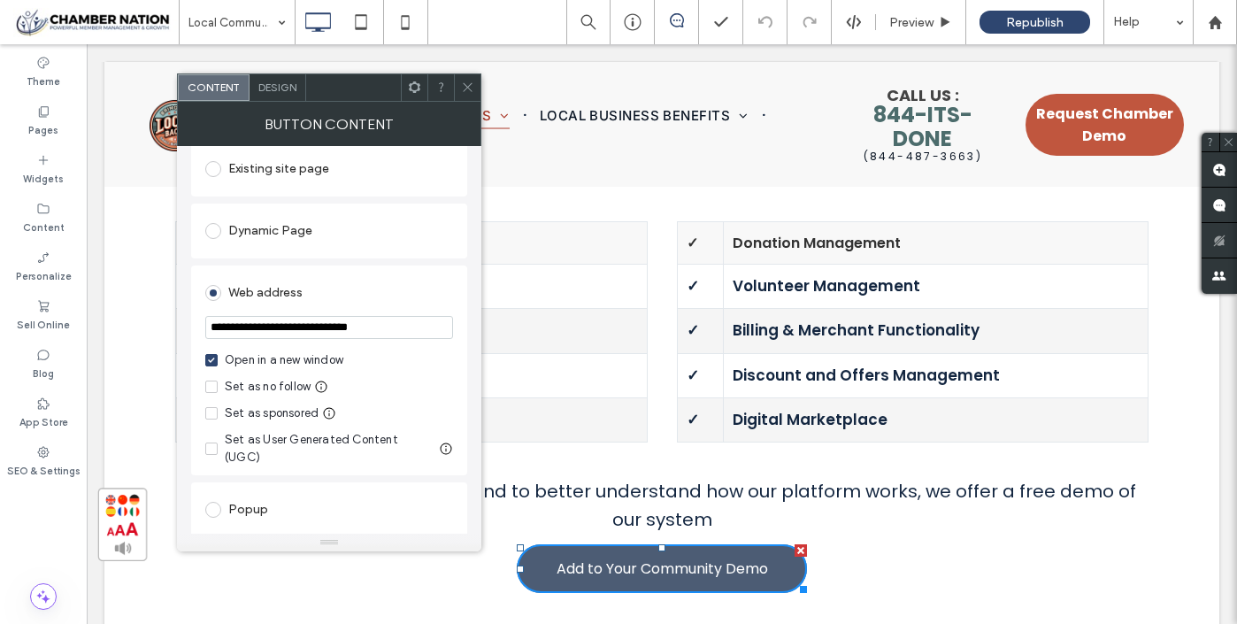
click at [610, 557] on span "Add to Your Community Demo" at bounding box center [661, 568] width 211 height 22
click at [568, 557] on span "Add to Your Community Demo" at bounding box center [661, 568] width 211 height 22
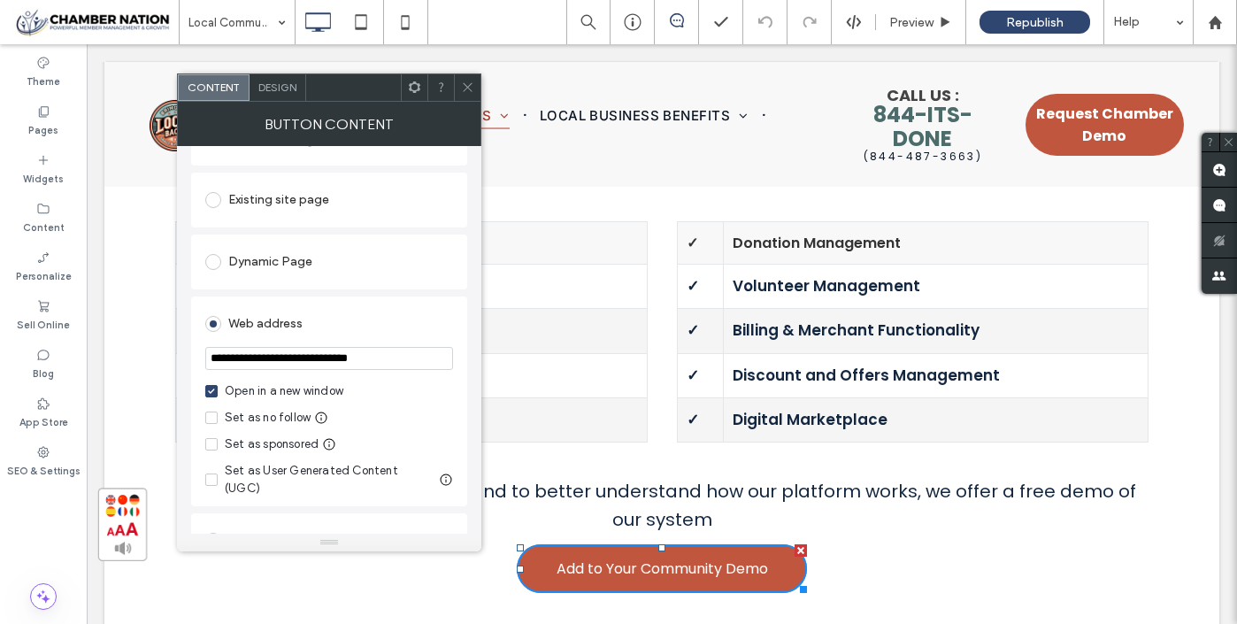
scroll to position [0, 0]
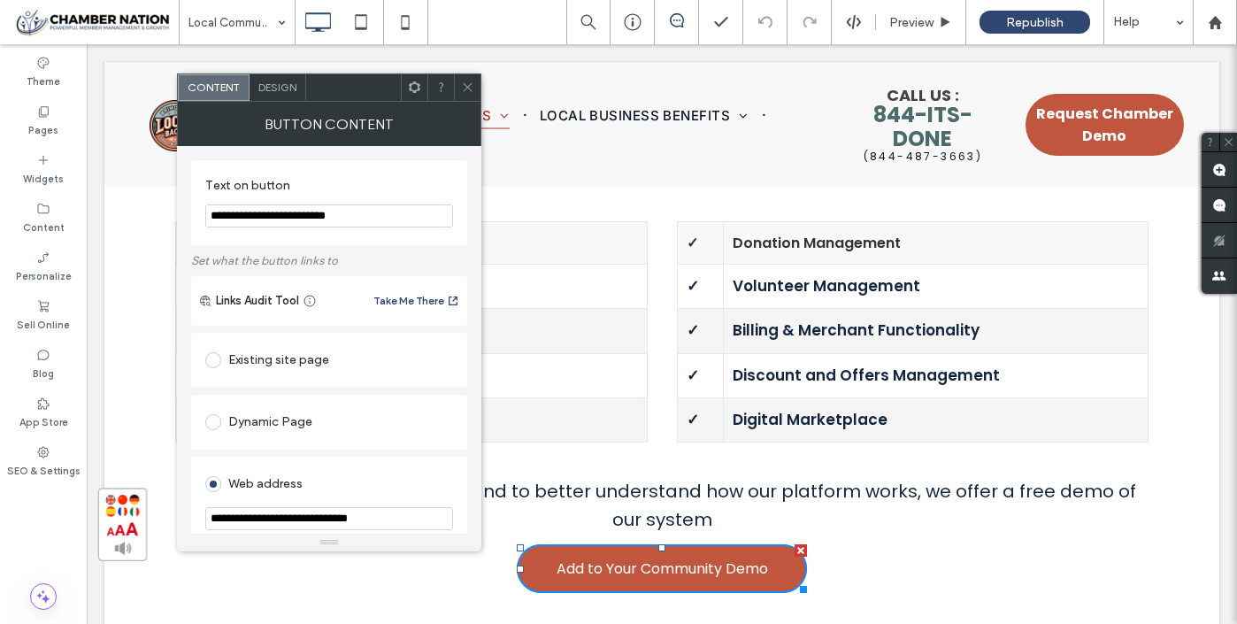
drag, startPoint x: 248, startPoint y: 218, endPoint x: 206, endPoint y: 214, distance: 41.7
click at [206, 214] on input "**********" at bounding box center [329, 215] width 248 height 23
type input "**********"
click at [464, 86] on icon at bounding box center [467, 87] width 13 height 13
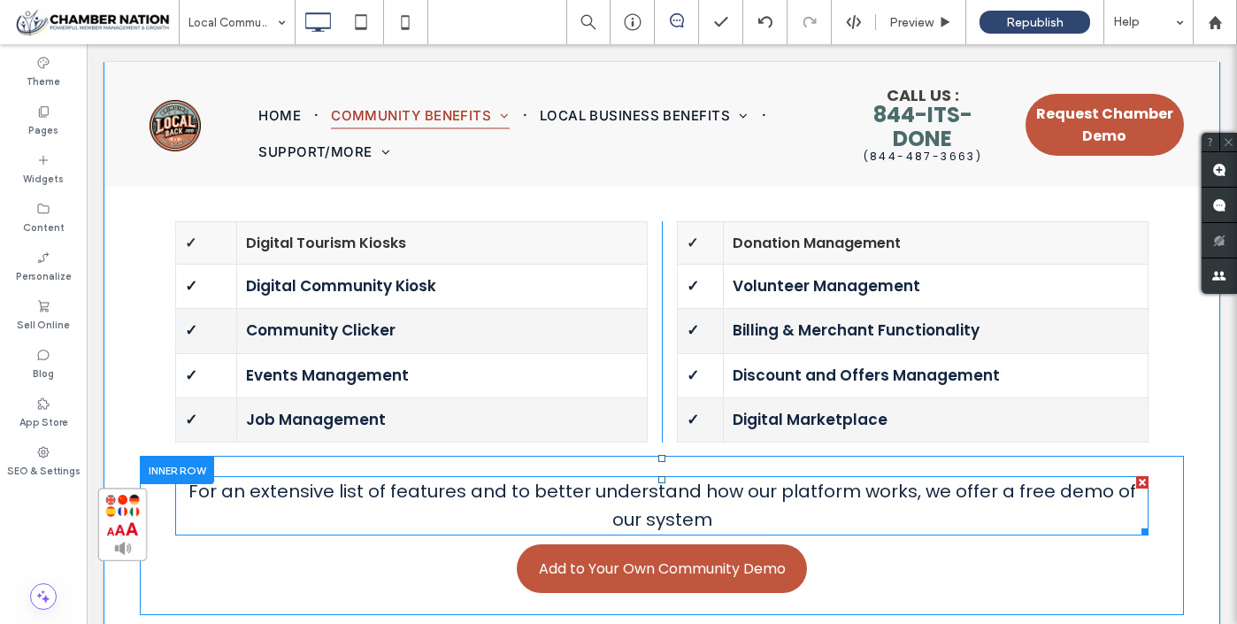
scroll to position [2209, 0]
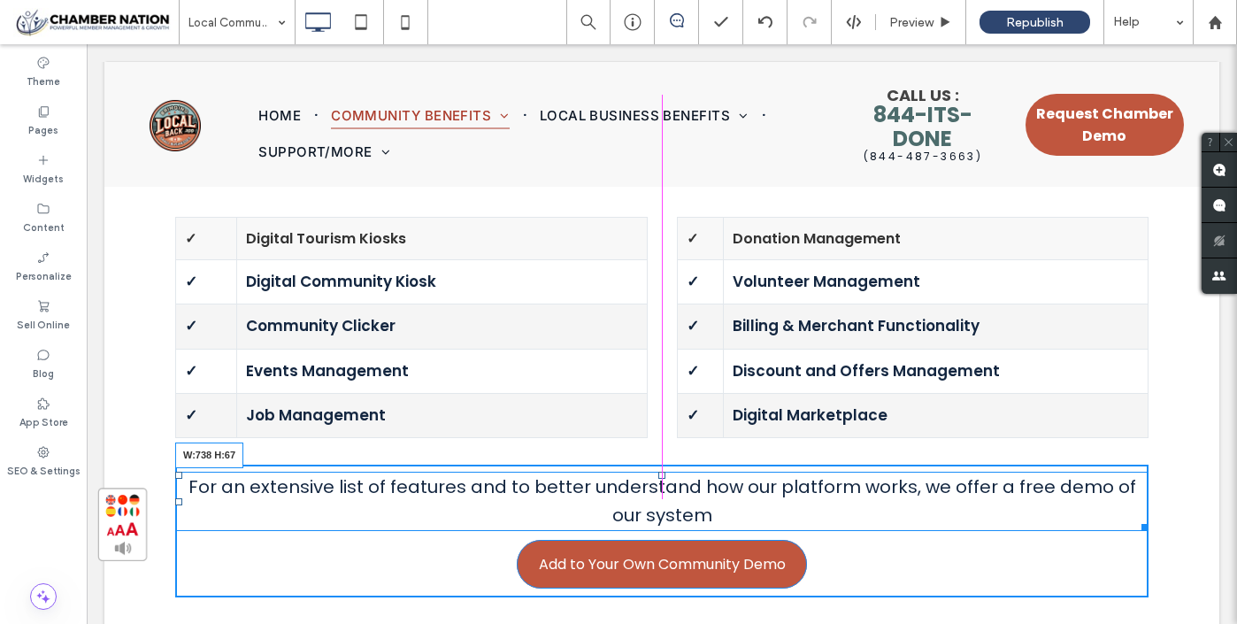
drag, startPoint x: 1143, startPoint y: 461, endPoint x: 983, endPoint y: 465, distance: 160.2
click at [983, 465] on div "For an extensive list of features and to better understand how our platform wor…" at bounding box center [661, 530] width 973 height 133
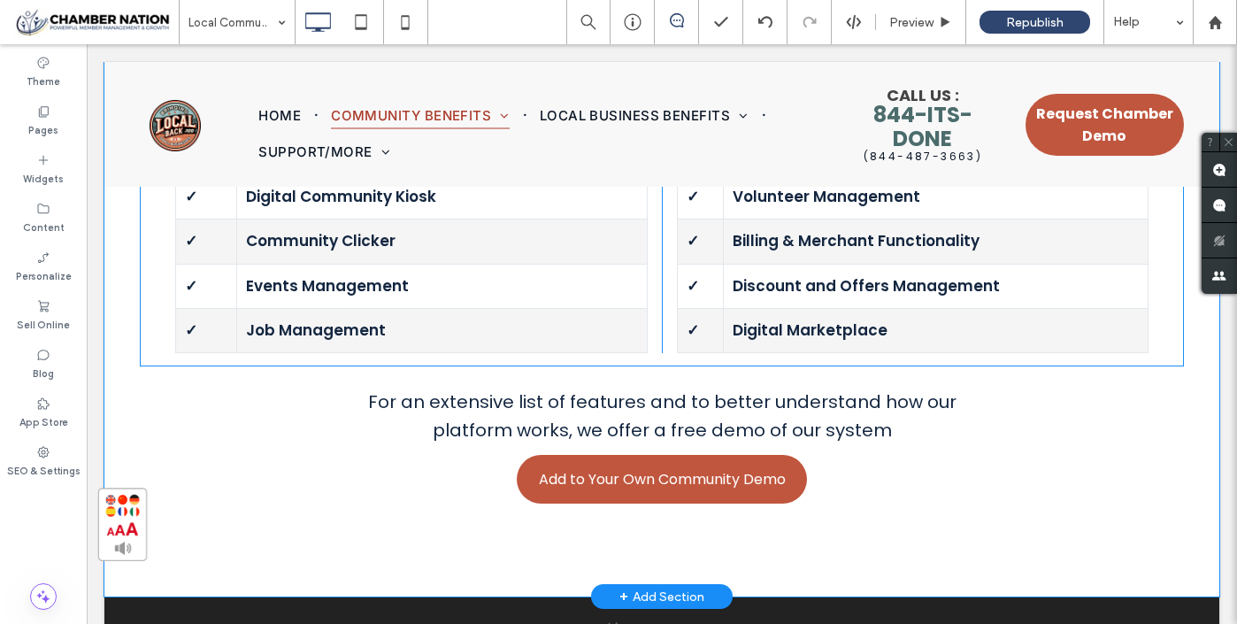
scroll to position [2305, 0]
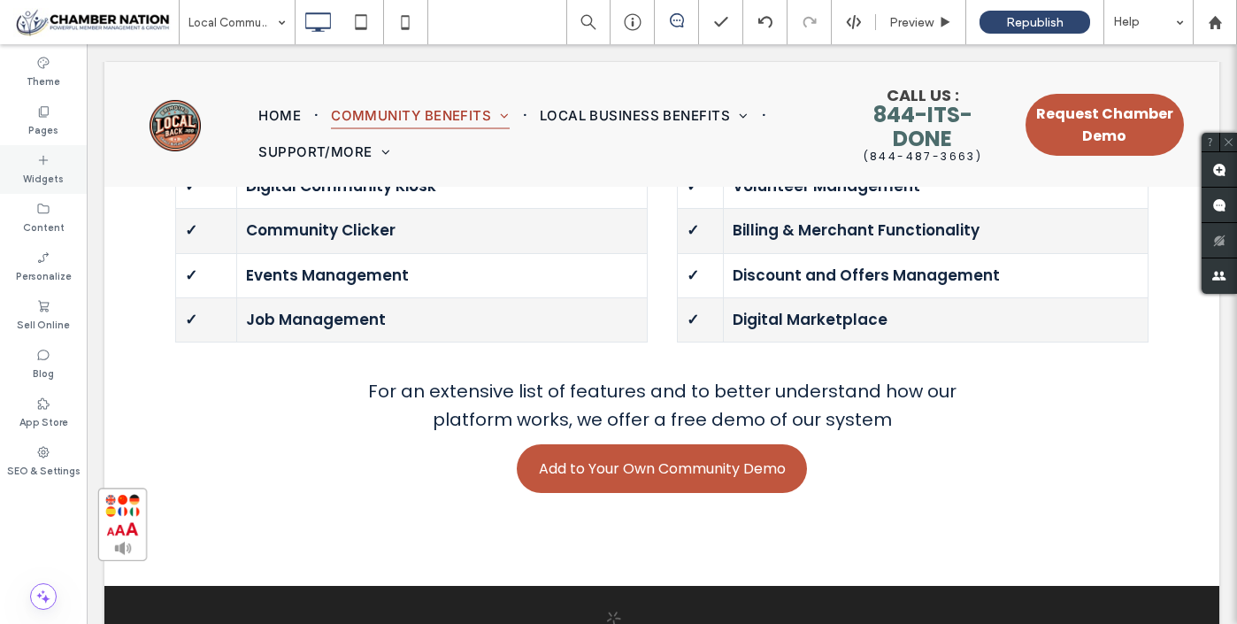
click at [45, 170] on label "Widgets" at bounding box center [43, 176] width 41 height 19
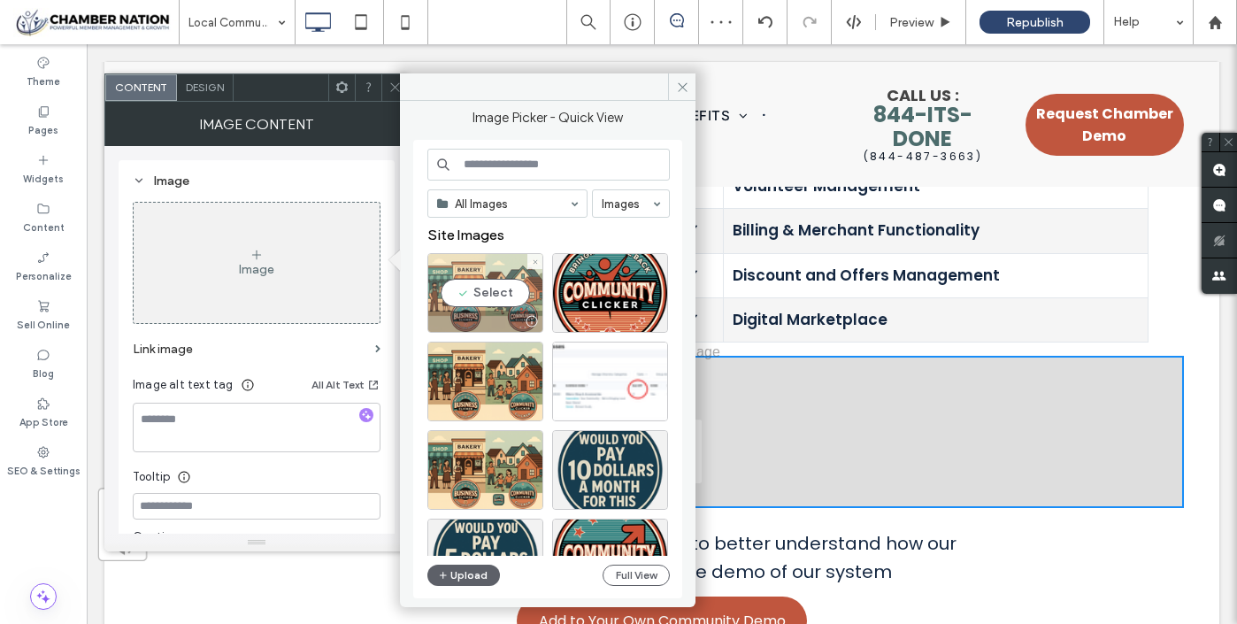
click at [483, 296] on div "Select" at bounding box center [485, 293] width 116 height 80
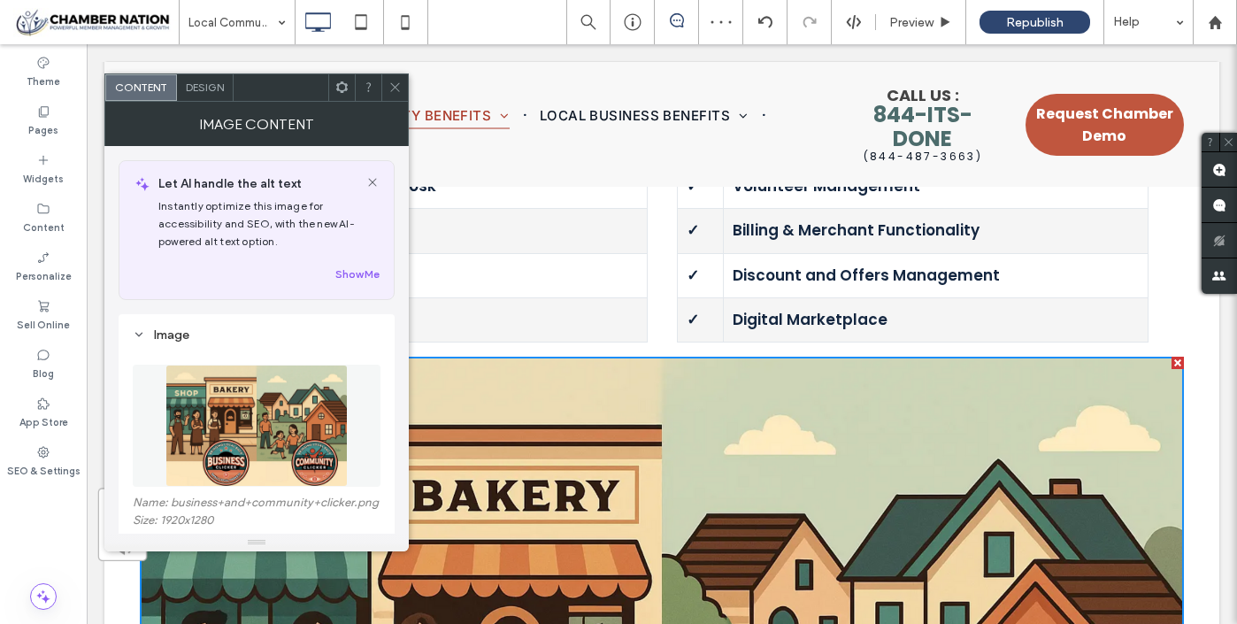
click at [400, 80] on span at bounding box center [394, 87] width 13 height 27
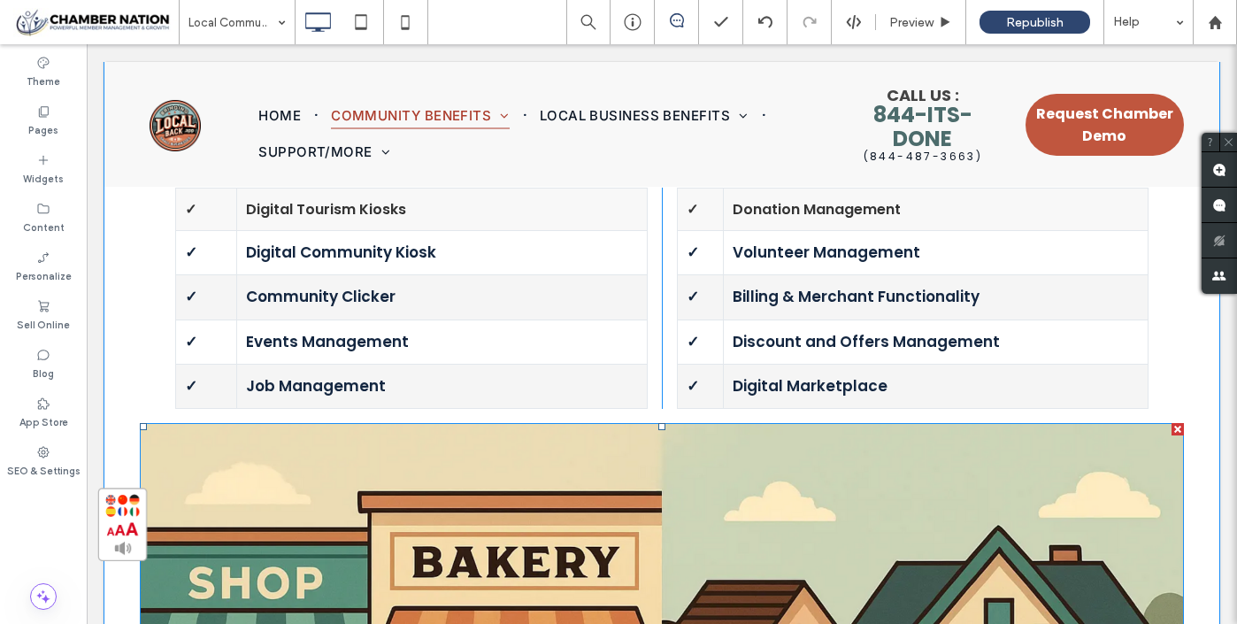
scroll to position [2215, 0]
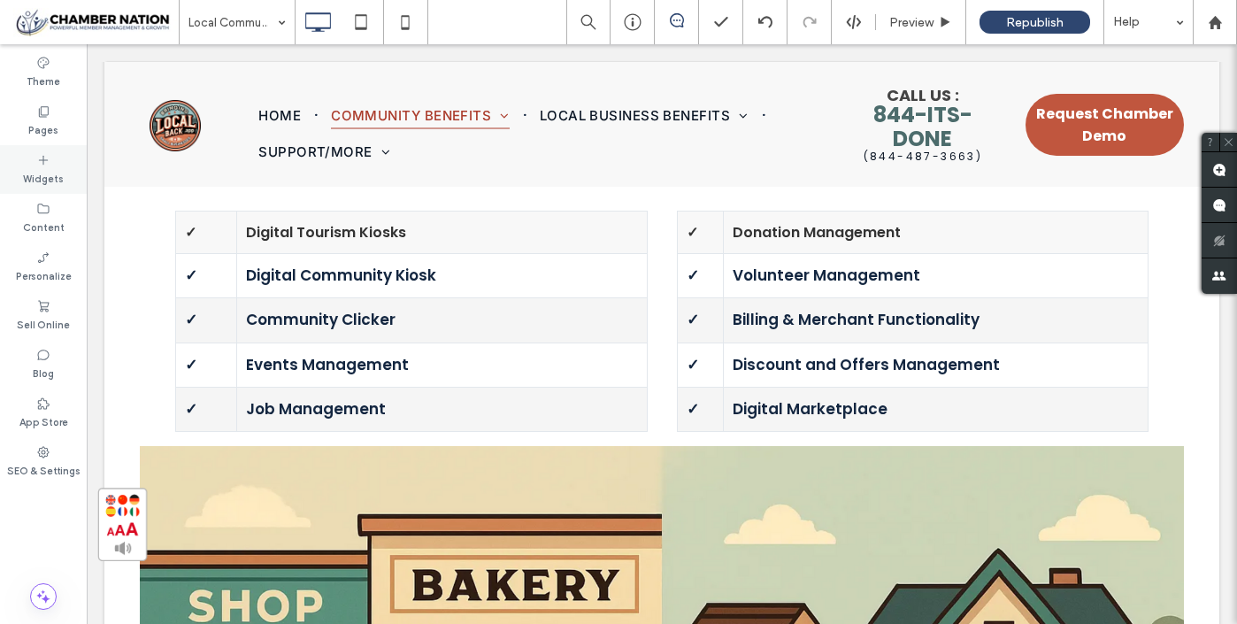
click at [42, 167] on label "Widgets" at bounding box center [43, 176] width 41 height 19
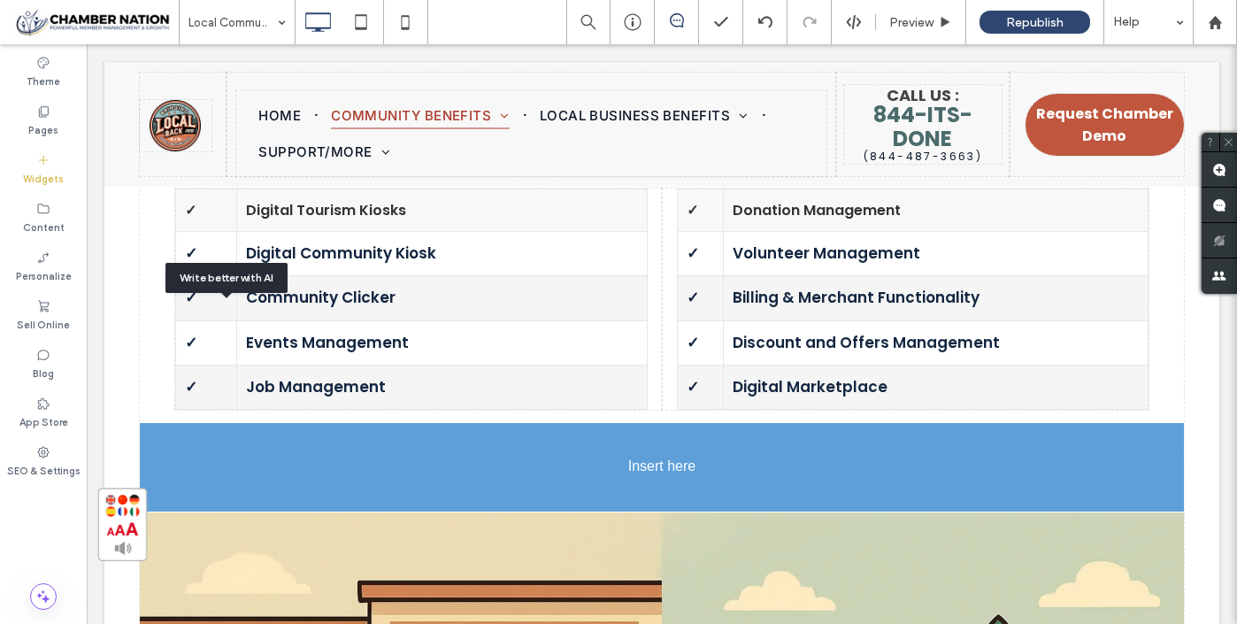
scroll to position [2255, 0]
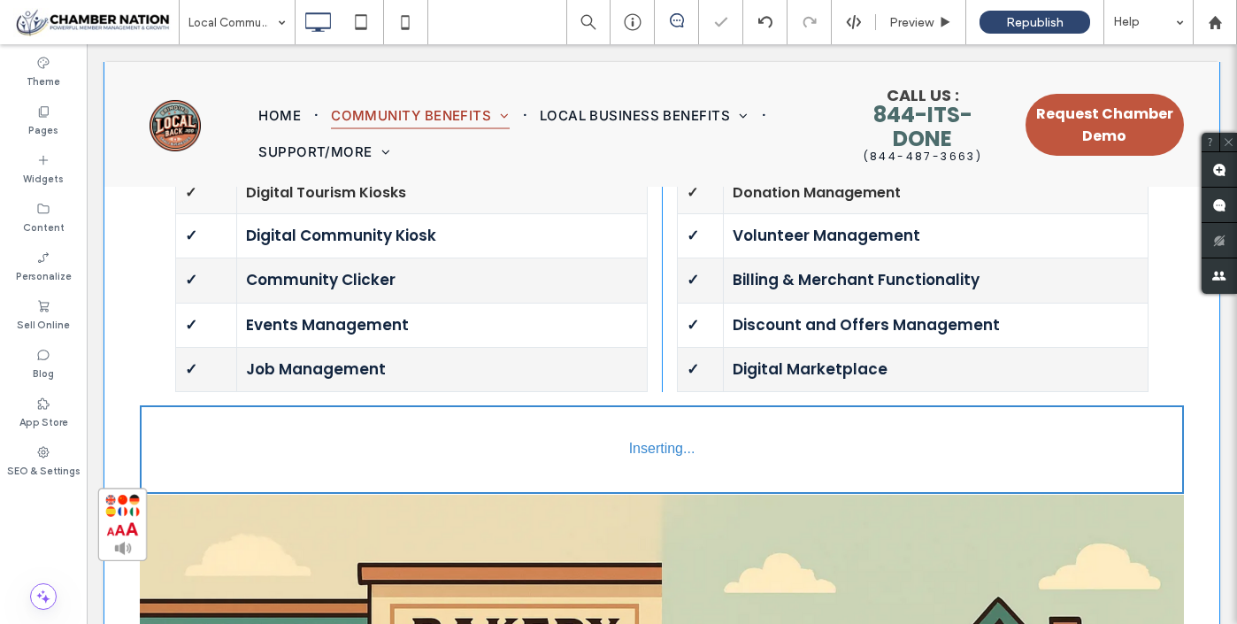
type input "*******"
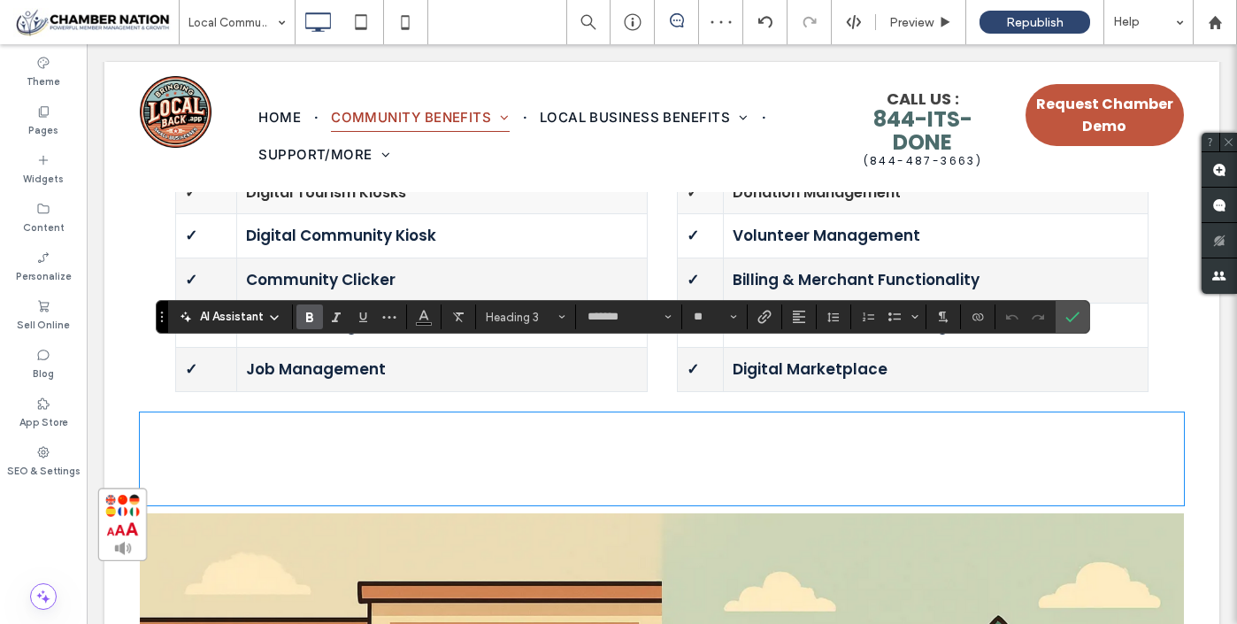
scroll to position [0, 0]
click at [384, 417] on span "**********" at bounding box center [527, 443] width 775 height 53
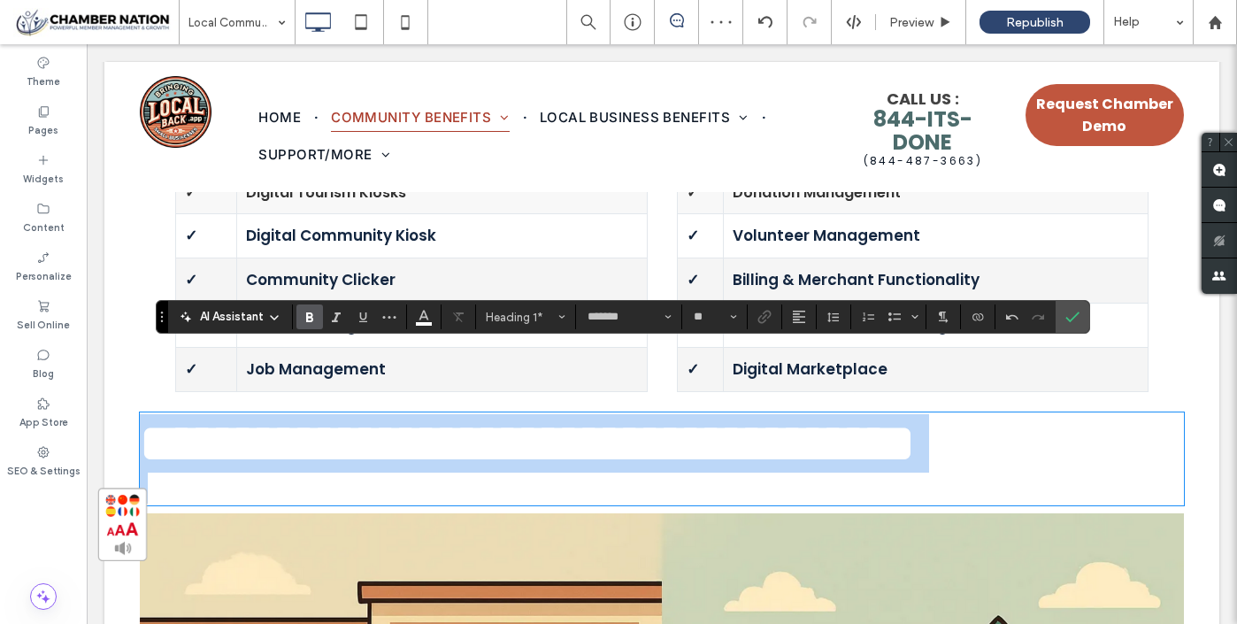
click at [384, 417] on span "**********" at bounding box center [527, 443] width 775 height 53
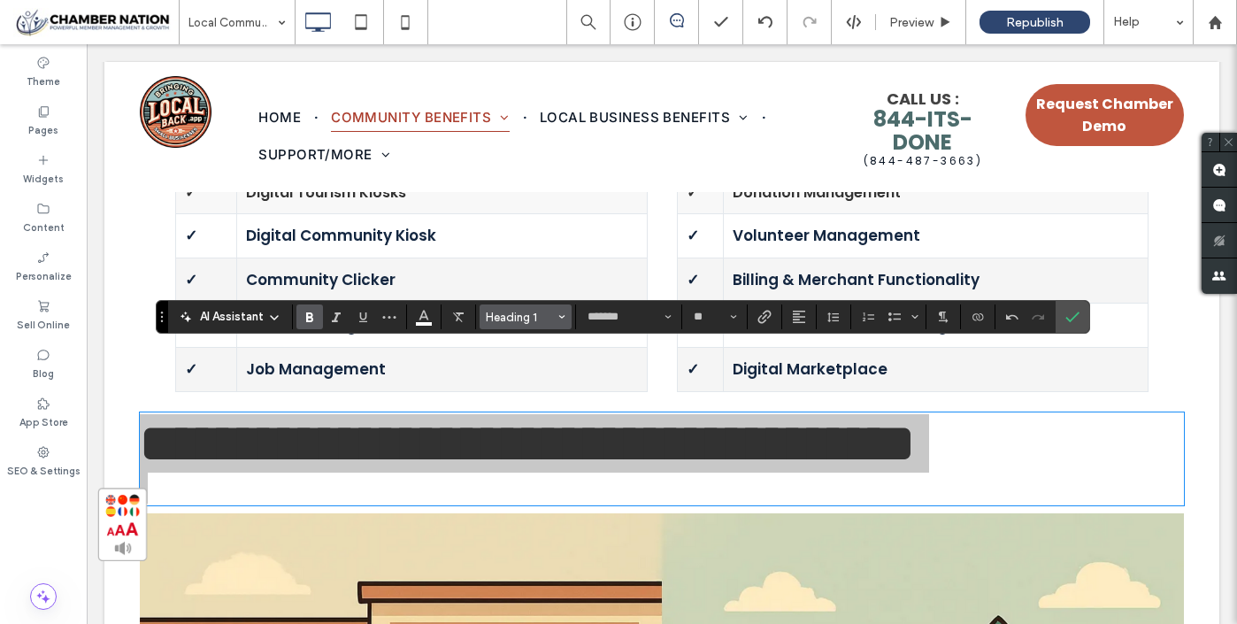
click at [518, 322] on span "Heading 1" at bounding box center [520, 317] width 69 height 13
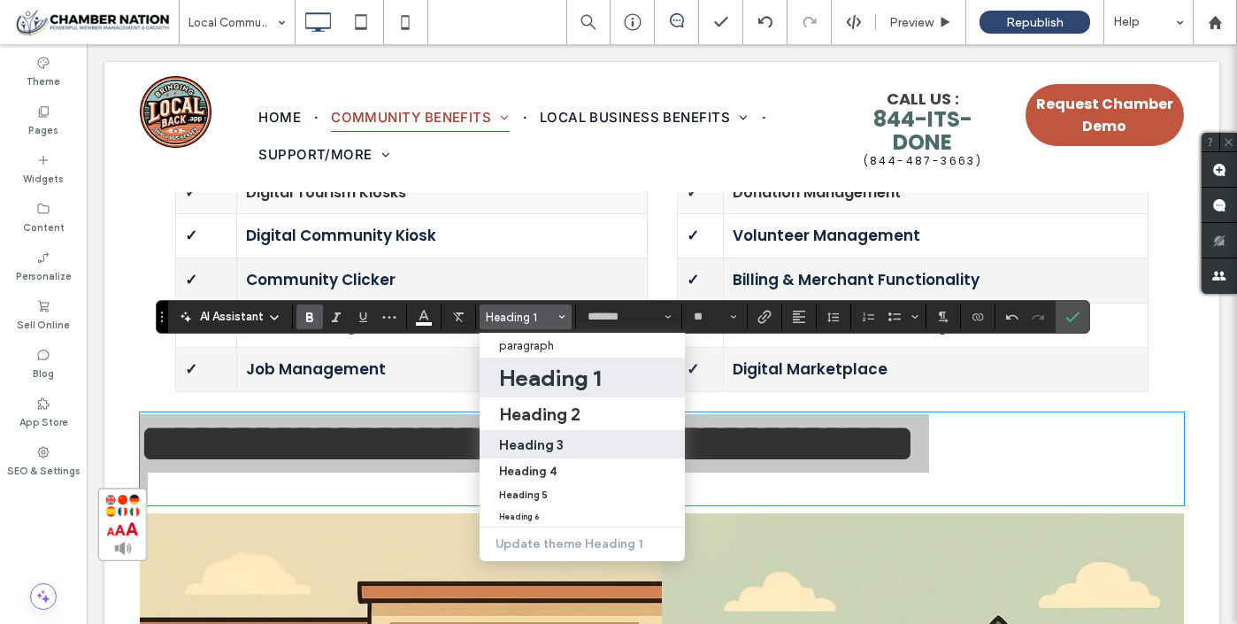
click at [546, 437] on h3 "Heading 3" at bounding box center [531, 444] width 65 height 17
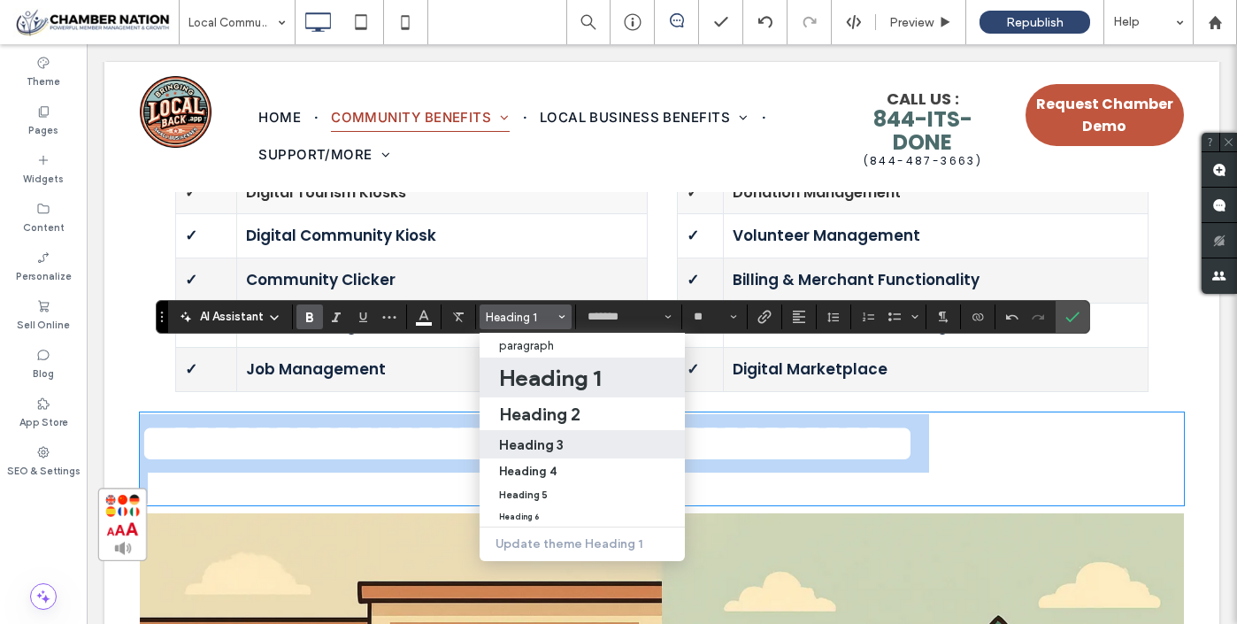
type input "**"
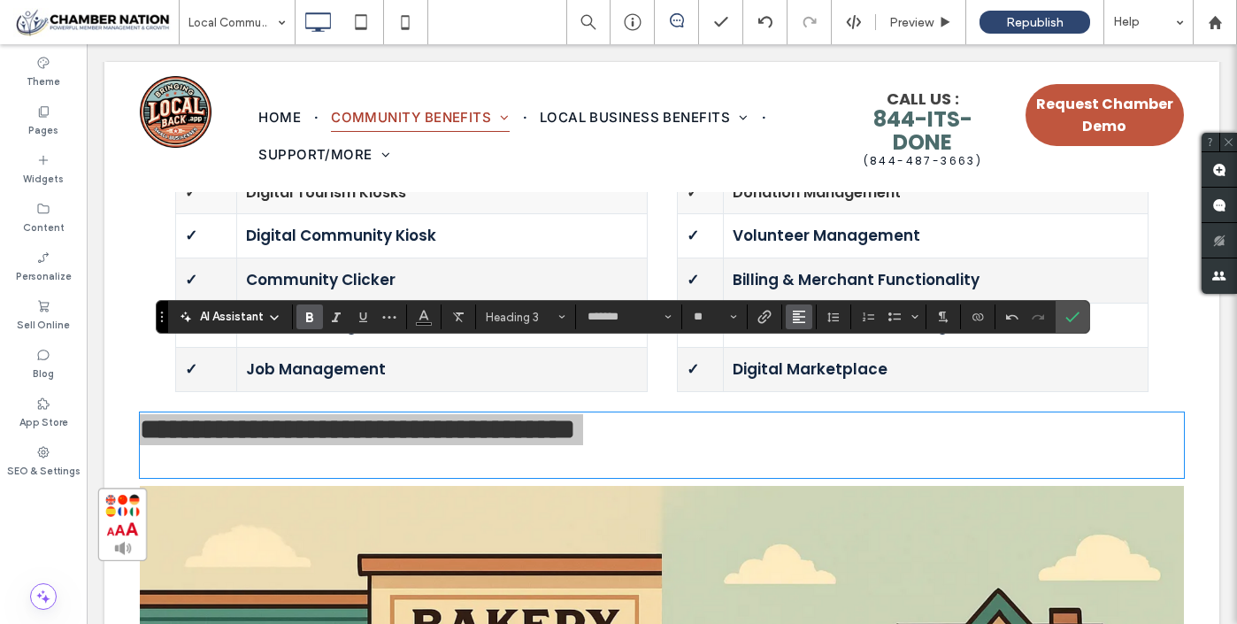
click at [806, 318] on button "Alignment" at bounding box center [799, 316] width 27 height 25
click at [811, 366] on icon "ui.textEditor.alignment.center" at bounding box center [812, 372] width 14 height 14
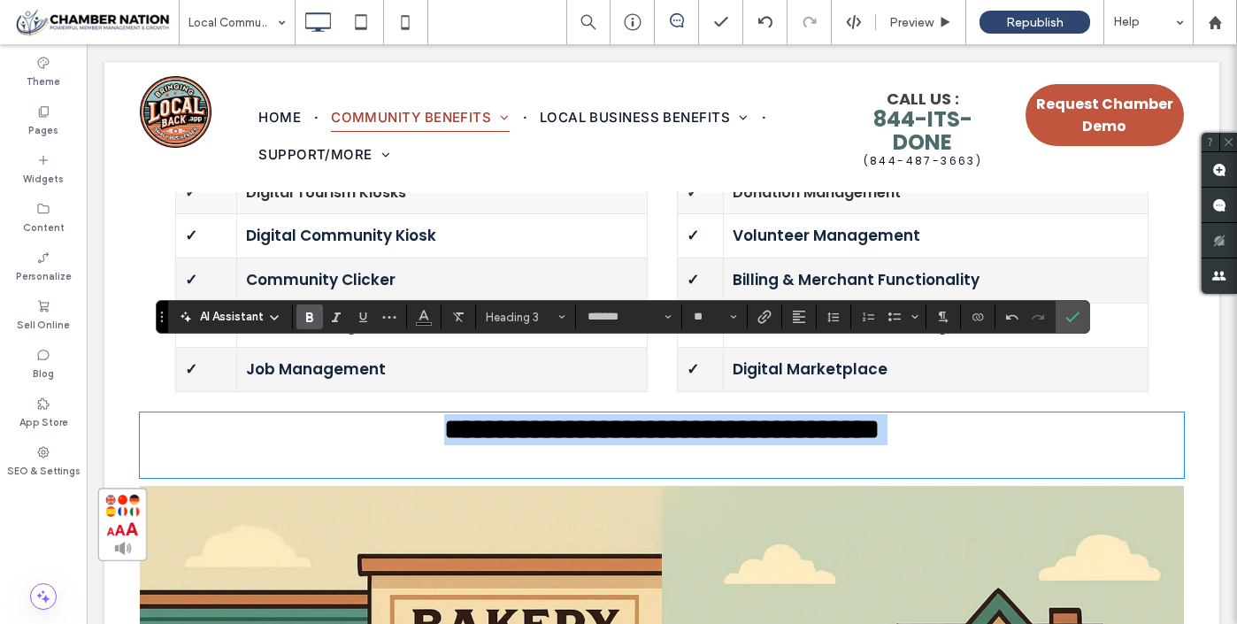
click at [774, 445] on h3 "﻿" at bounding box center [662, 460] width 1044 height 31
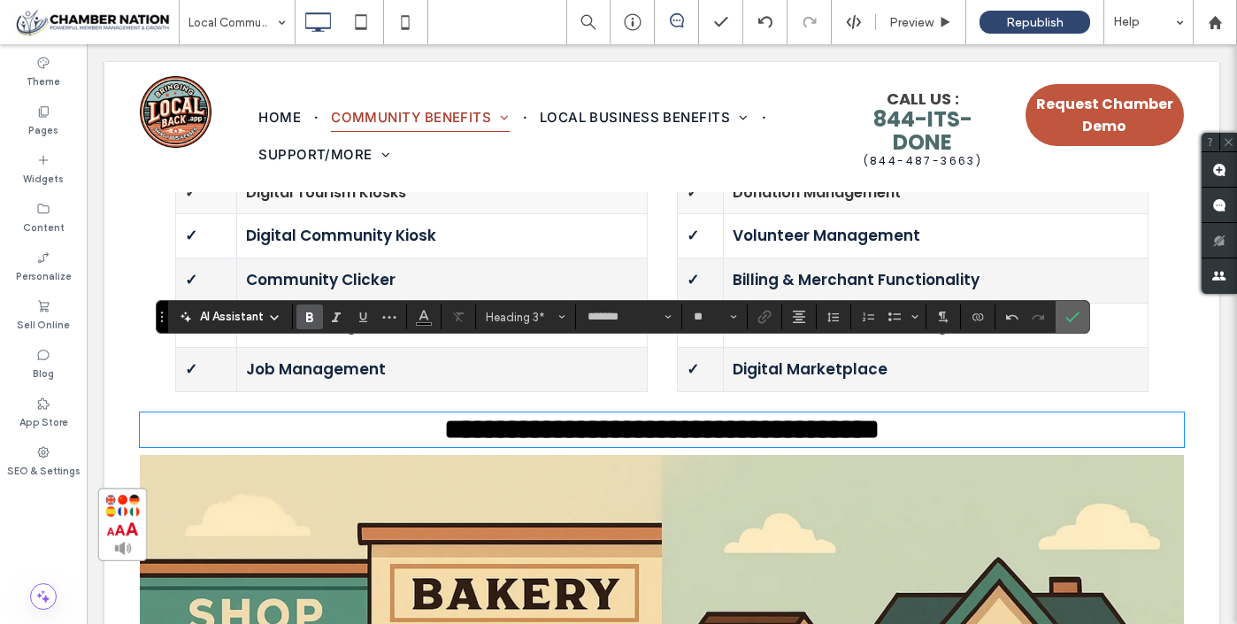
click at [1078, 317] on icon "Confirm" at bounding box center [1072, 317] width 14 height 14
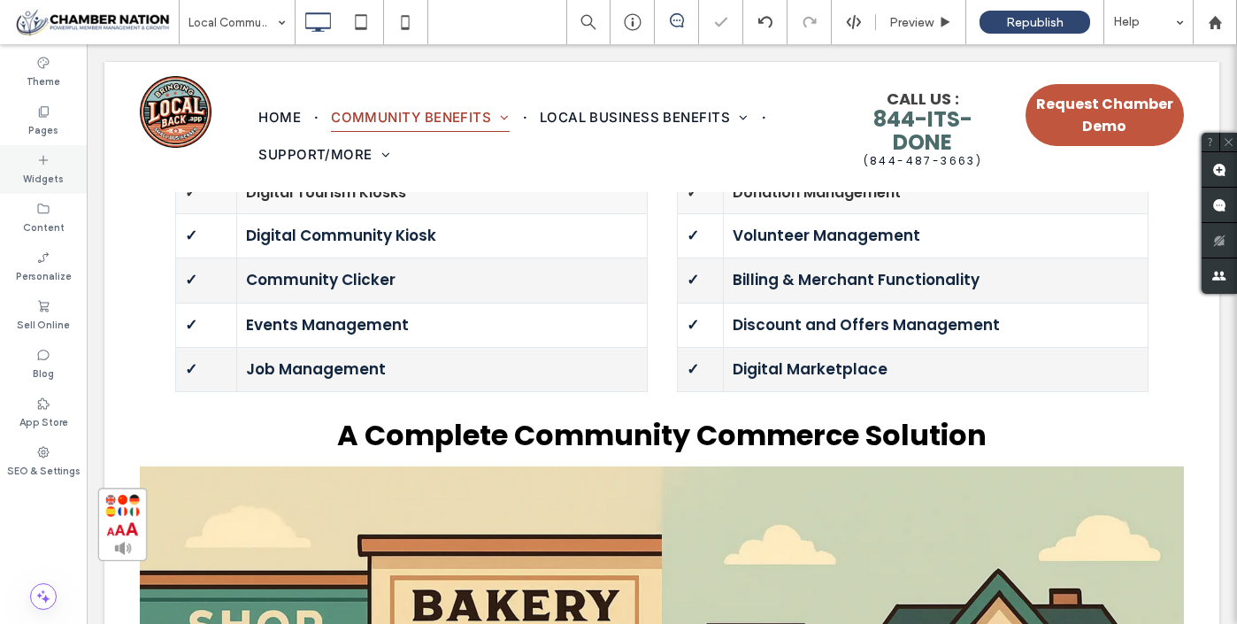
click at [42, 163] on icon at bounding box center [43, 160] width 14 height 14
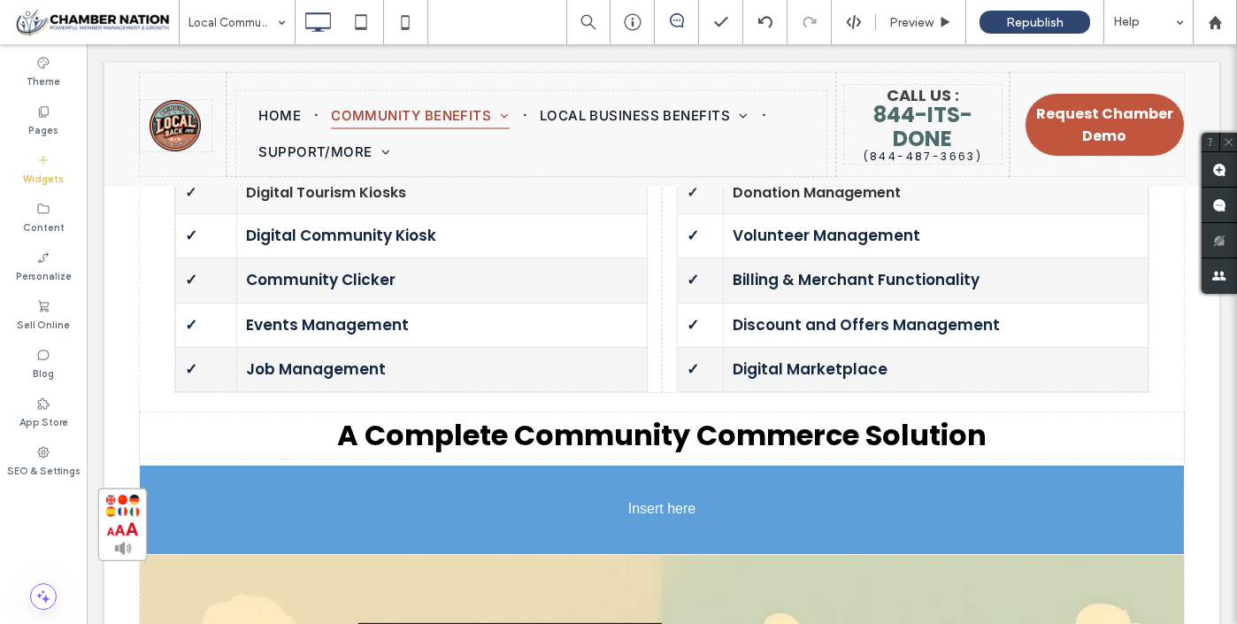
scroll to position [2291, 0]
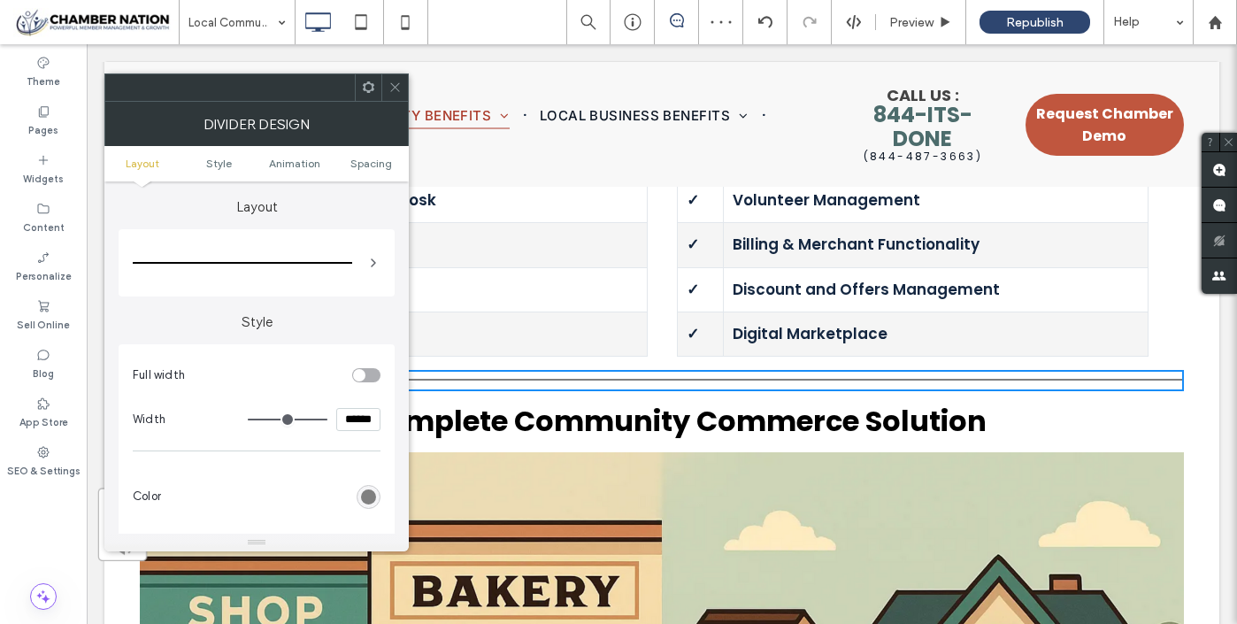
click at [395, 87] on use at bounding box center [394, 87] width 9 height 9
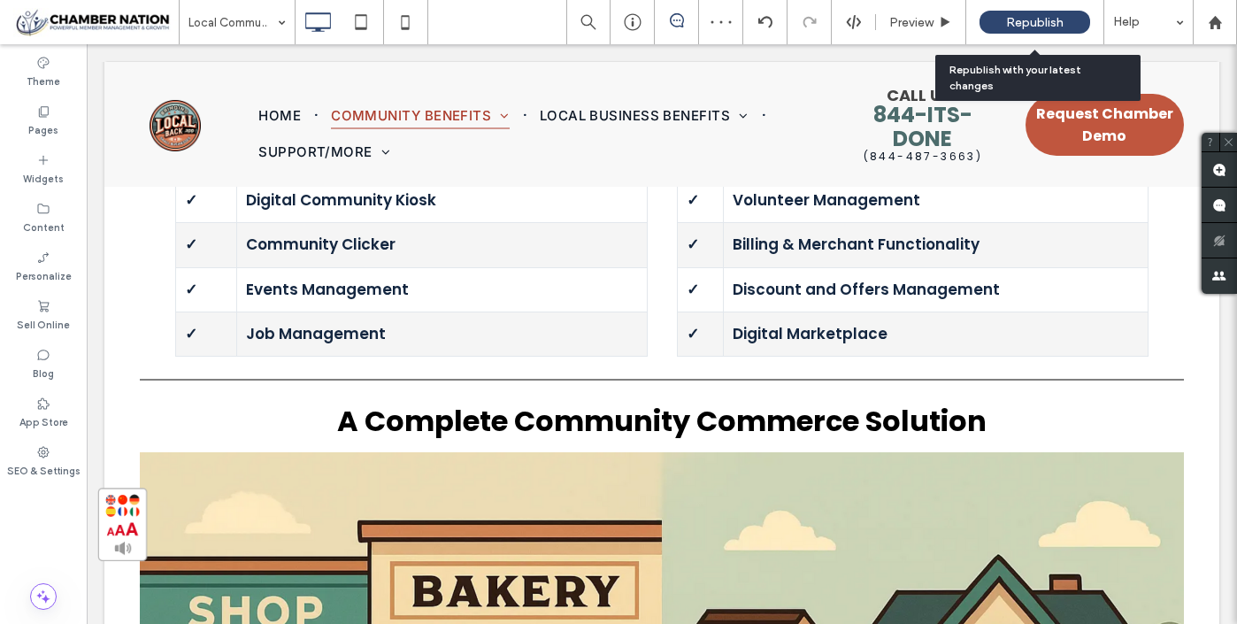
click at [1009, 25] on span "Republish" at bounding box center [1035, 22] width 58 height 15
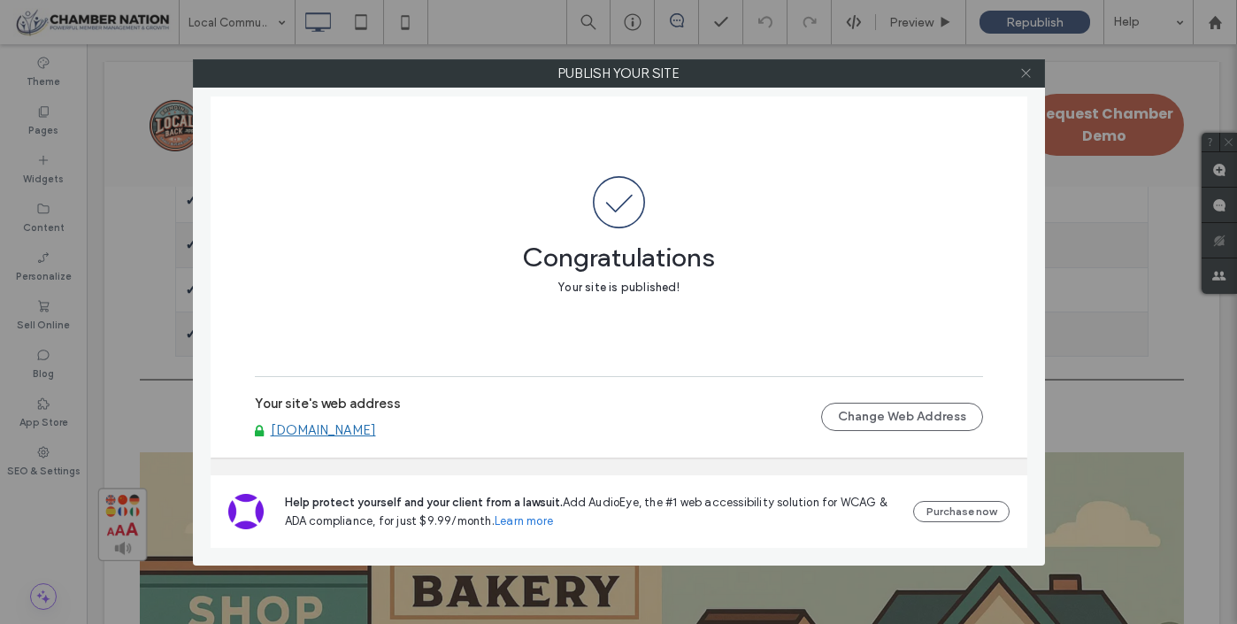
click at [1031, 73] on icon at bounding box center [1025, 72] width 13 height 13
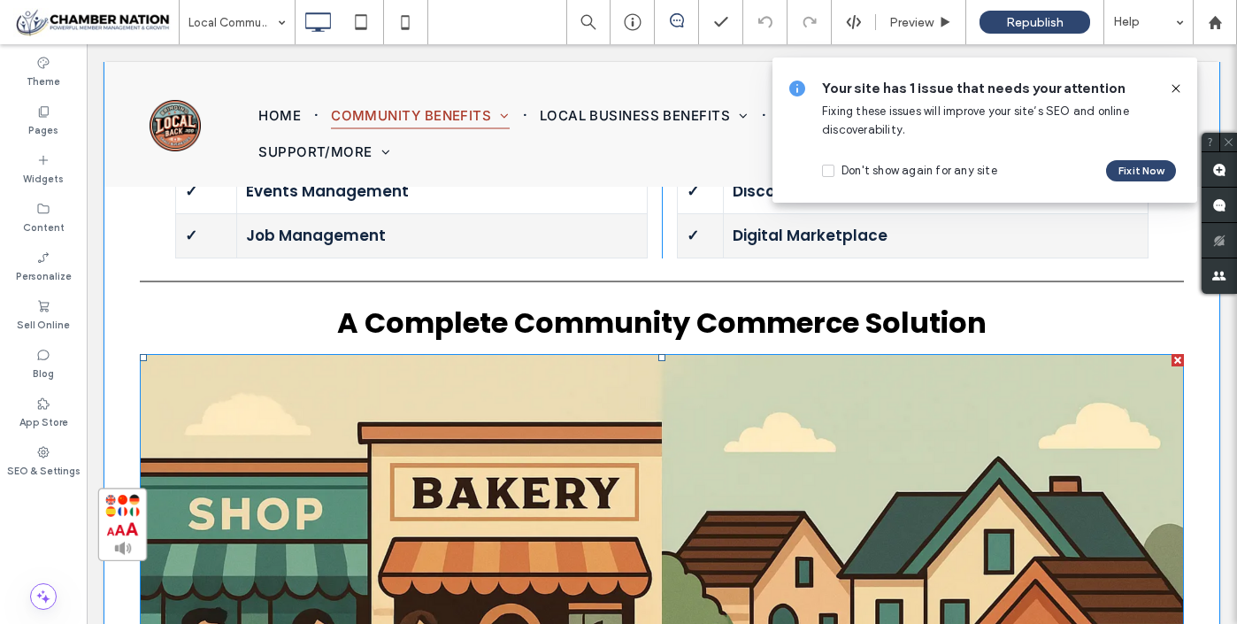
scroll to position [2391, 0]
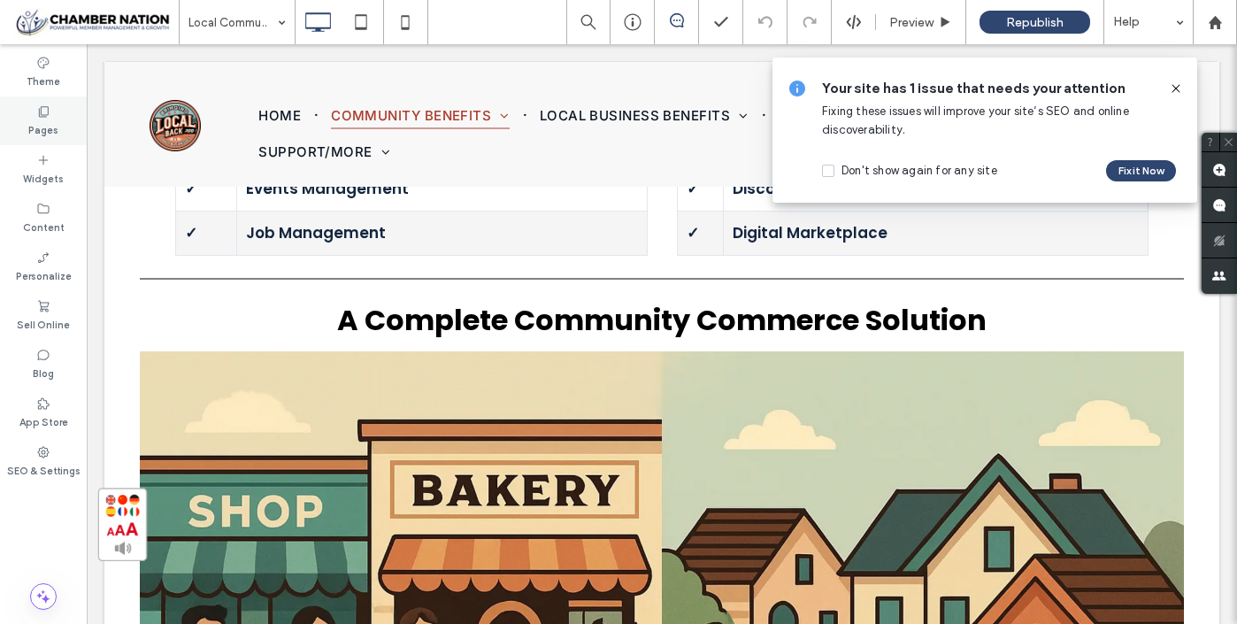
click at [42, 123] on label "Pages" at bounding box center [43, 128] width 30 height 19
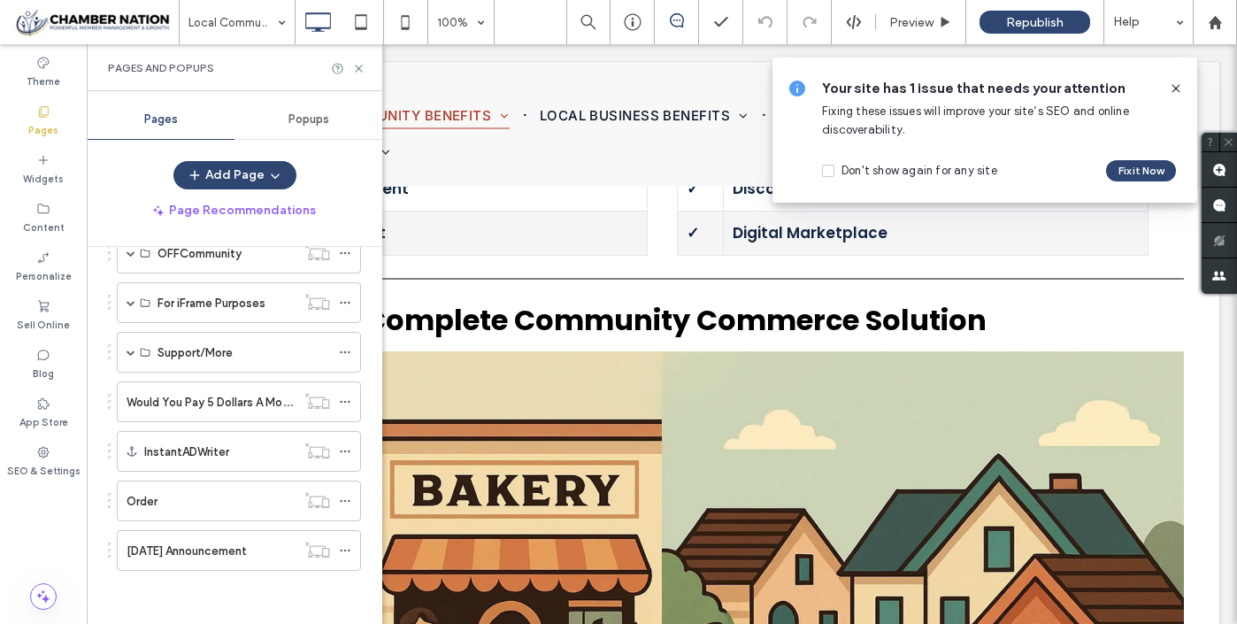
scroll to position [849, 0]
click at [180, 556] on label "August 14th 2025 Announcement" at bounding box center [187, 550] width 120 height 31
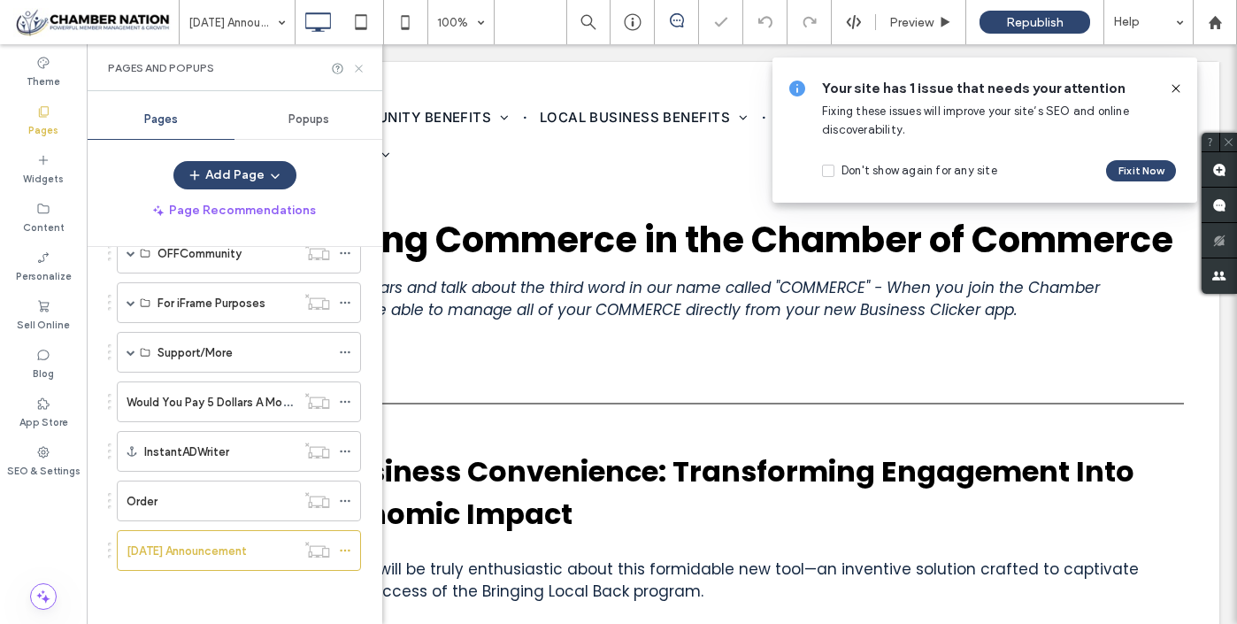
click at [358, 69] on icon at bounding box center [358, 68] width 13 height 13
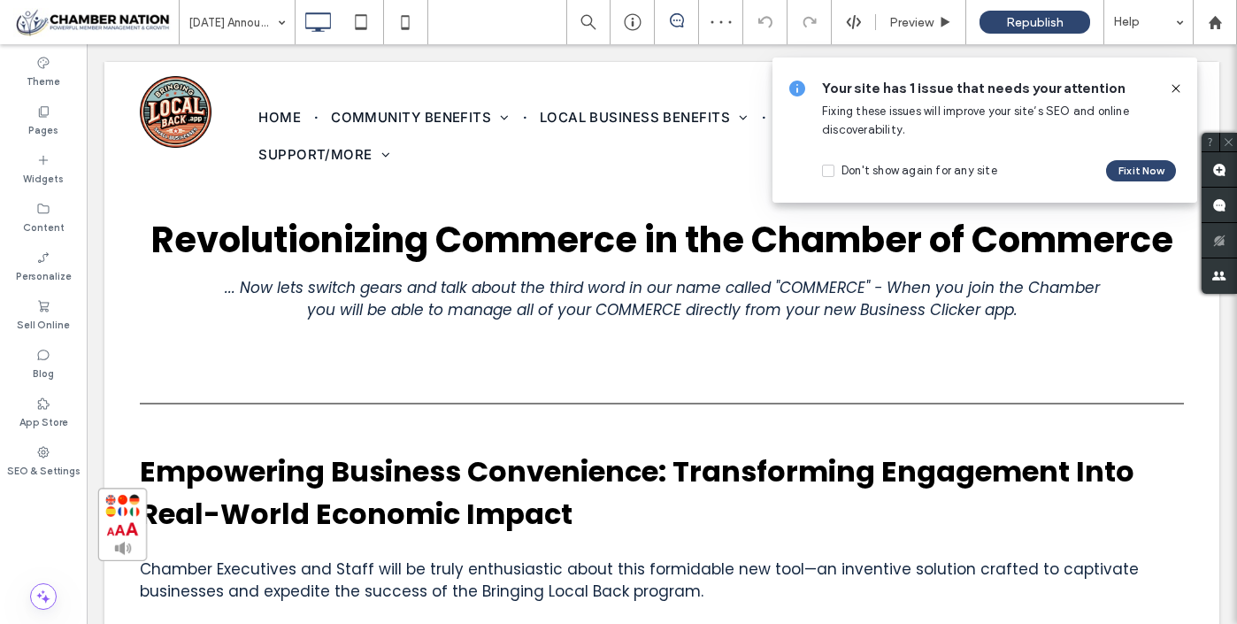
click at [1179, 88] on icon at bounding box center [1176, 88] width 14 height 14
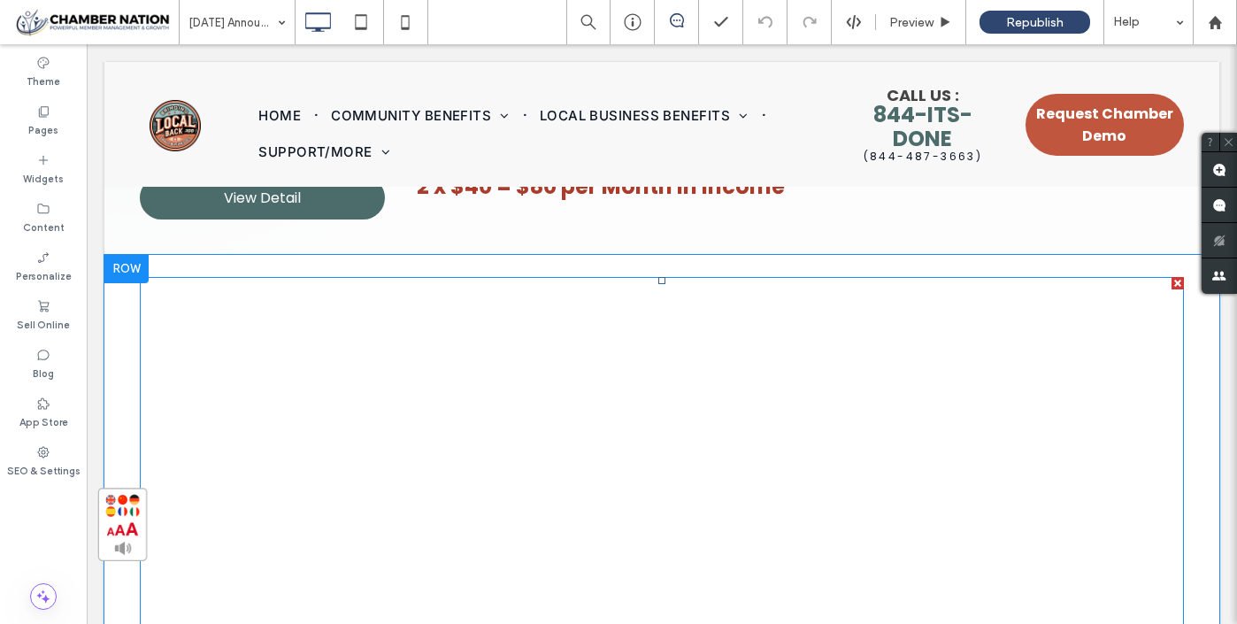
scroll to position [4249, 0]
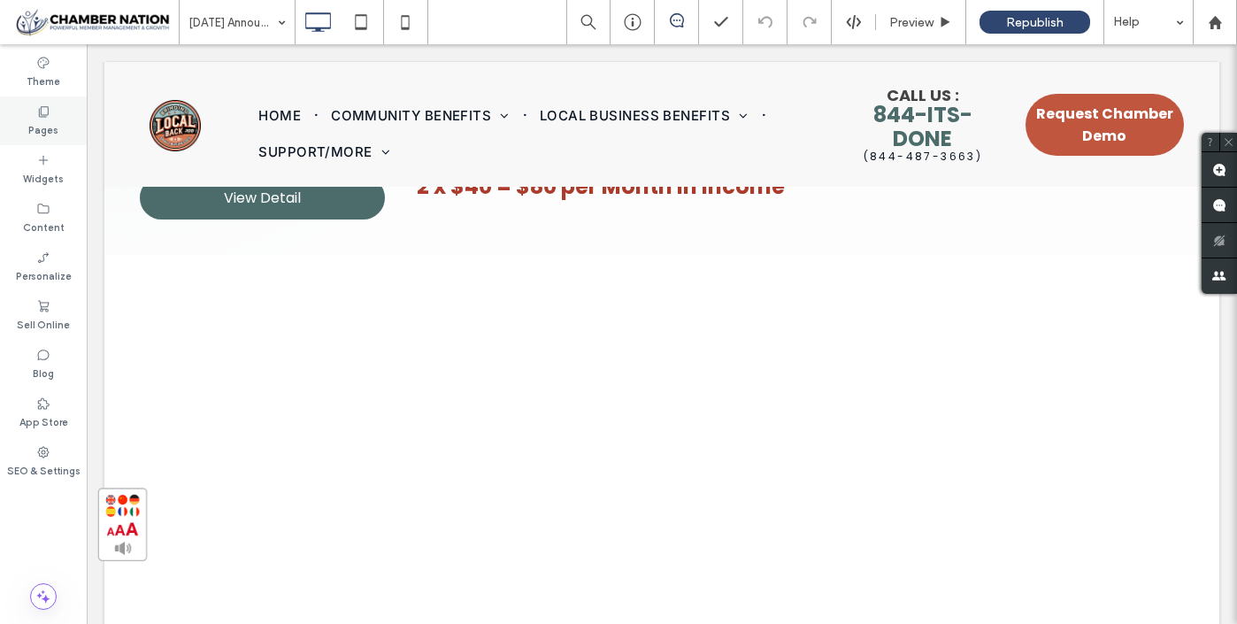
click at [42, 120] on label "Pages" at bounding box center [43, 128] width 30 height 19
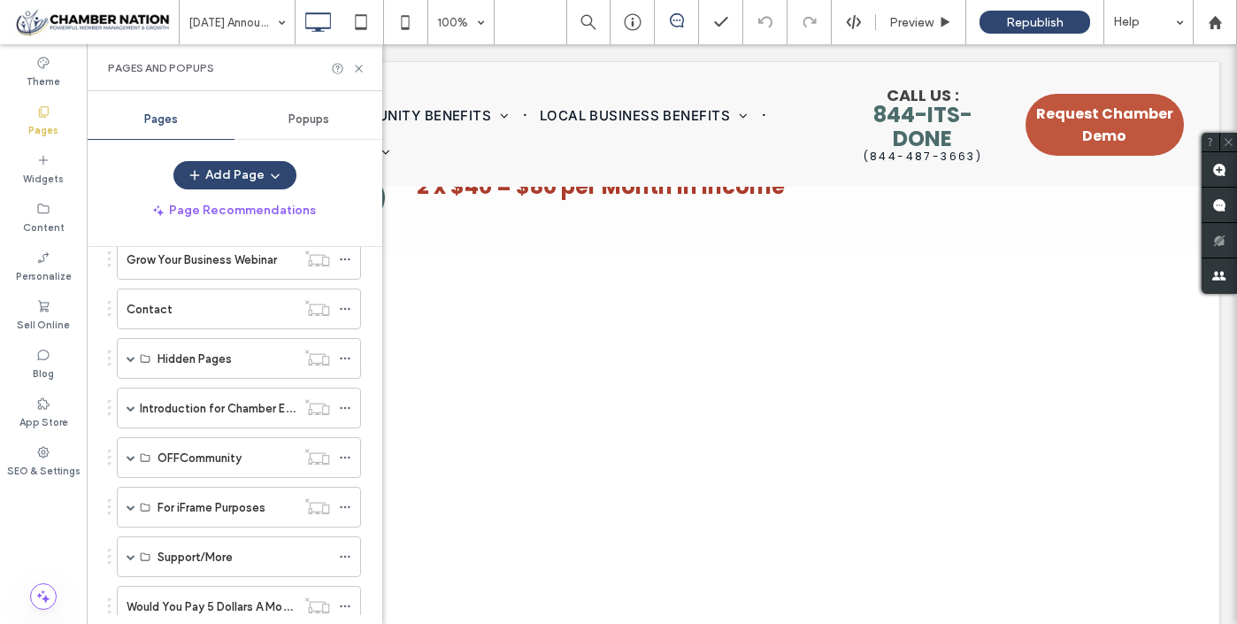
scroll to position [849, 0]
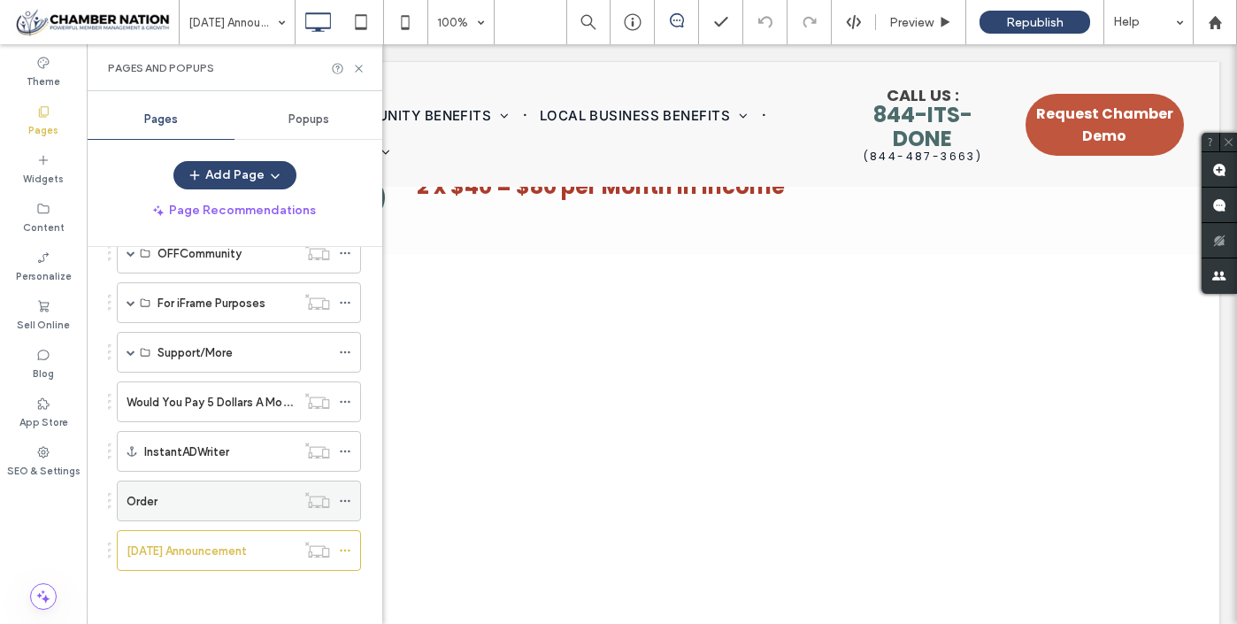
click at [161, 494] on div "Order" at bounding box center [211, 501] width 169 height 19
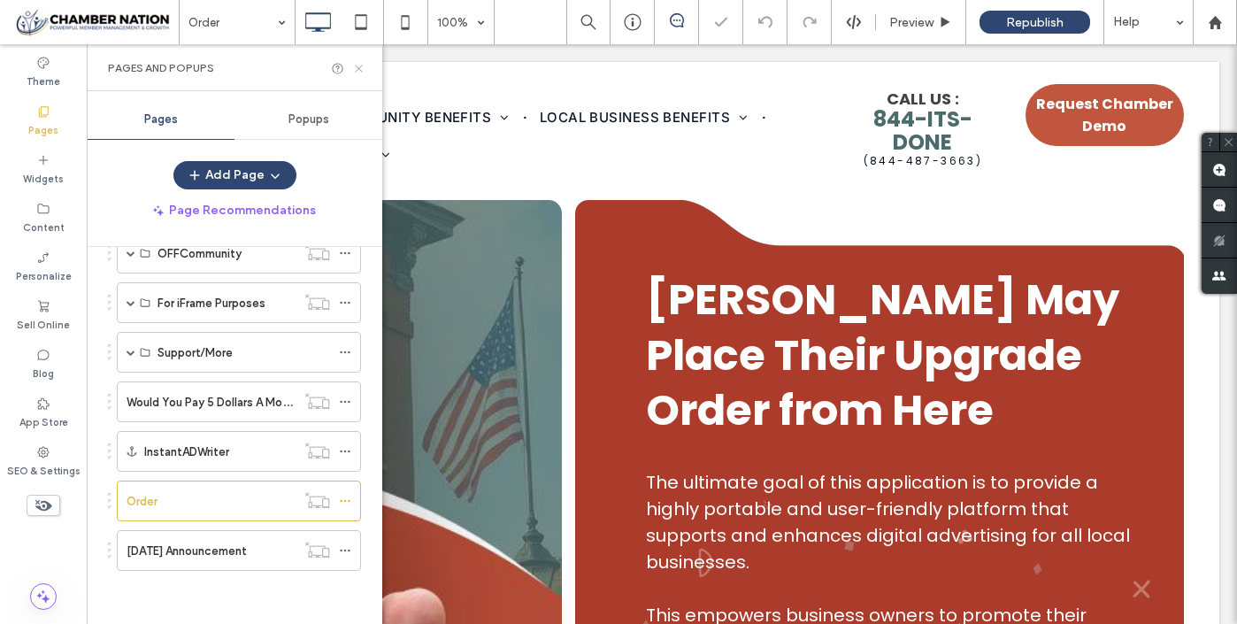
click at [355, 63] on icon at bounding box center [358, 68] width 13 height 13
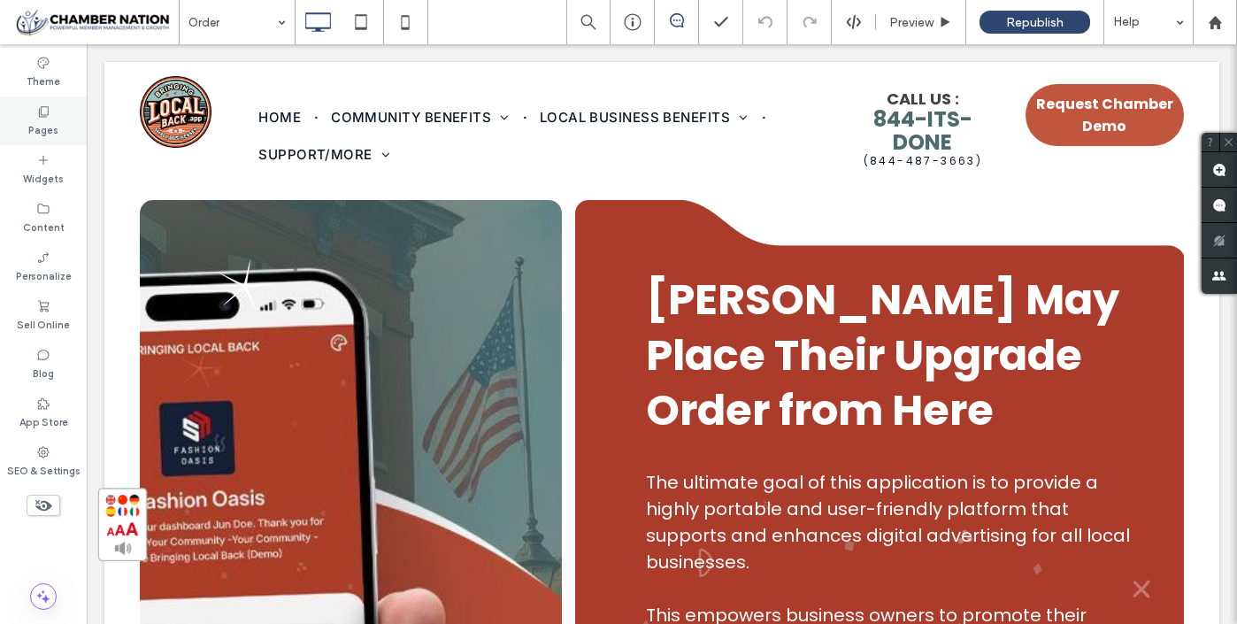
click at [45, 123] on label "Pages" at bounding box center [43, 128] width 30 height 19
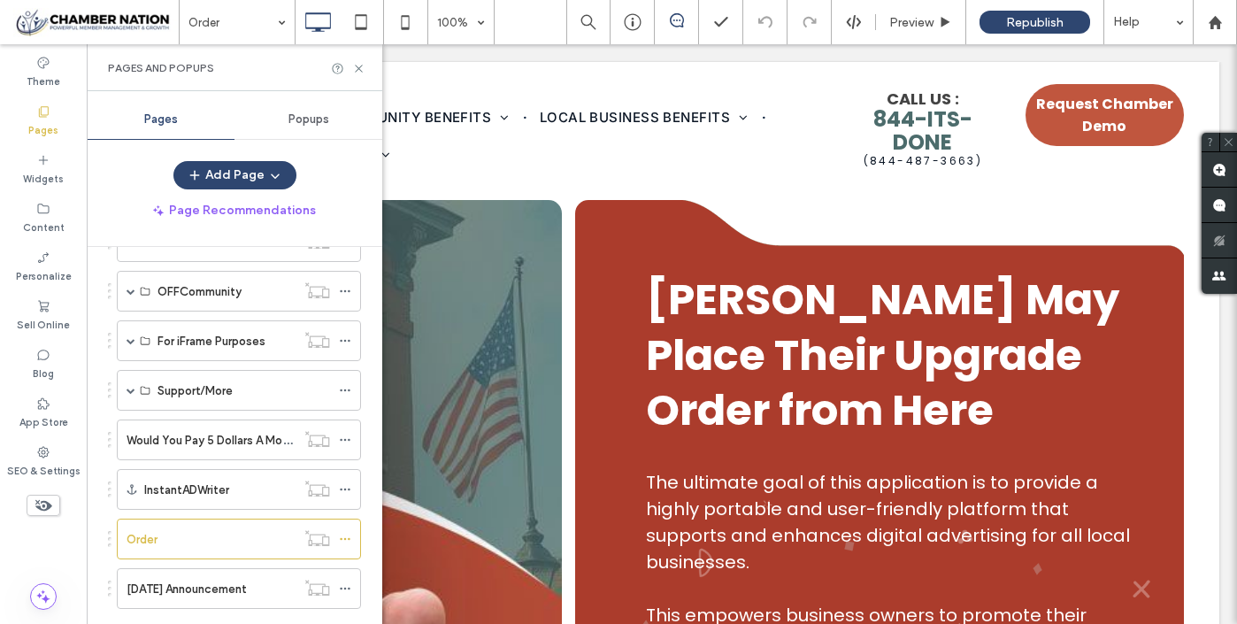
scroll to position [849, 0]
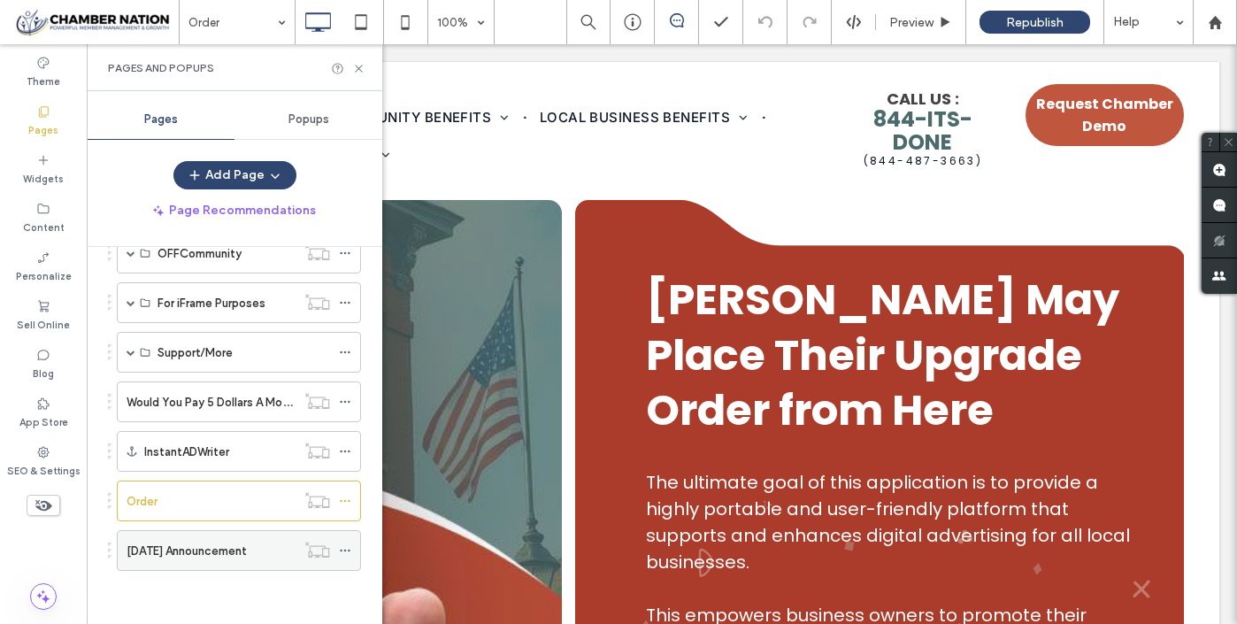
click at [190, 554] on label "August 14th 2025 Announcement" at bounding box center [187, 550] width 120 height 31
click at [362, 71] on use at bounding box center [358, 68] width 7 height 7
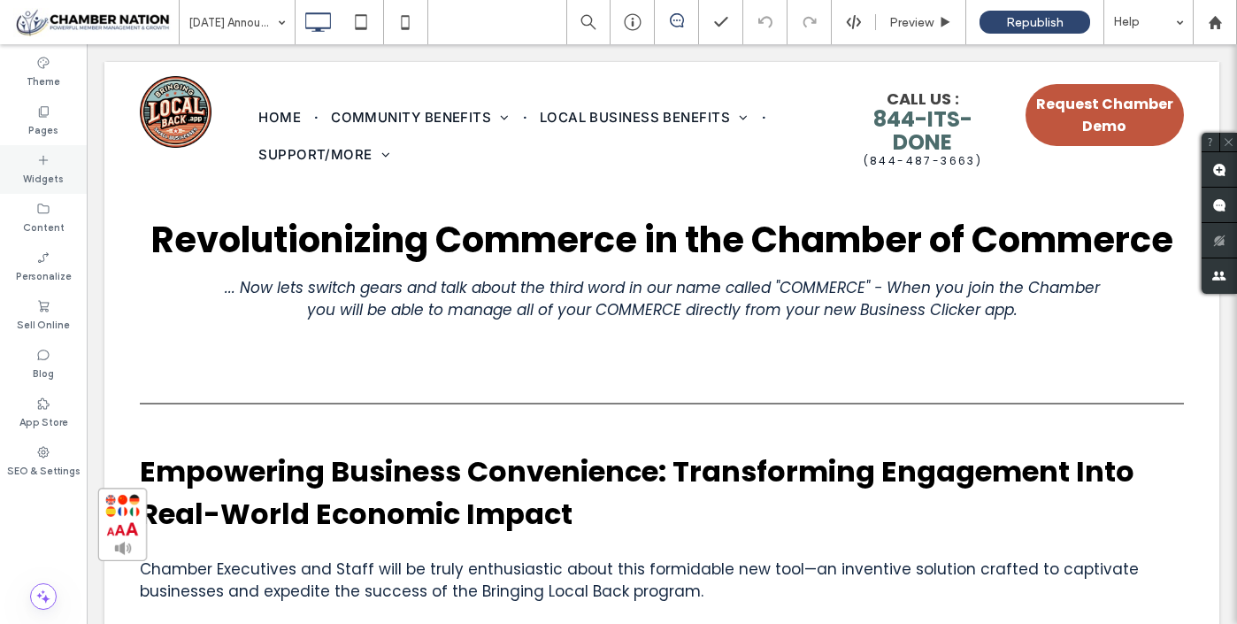
click at [43, 165] on icon at bounding box center [43, 160] width 14 height 14
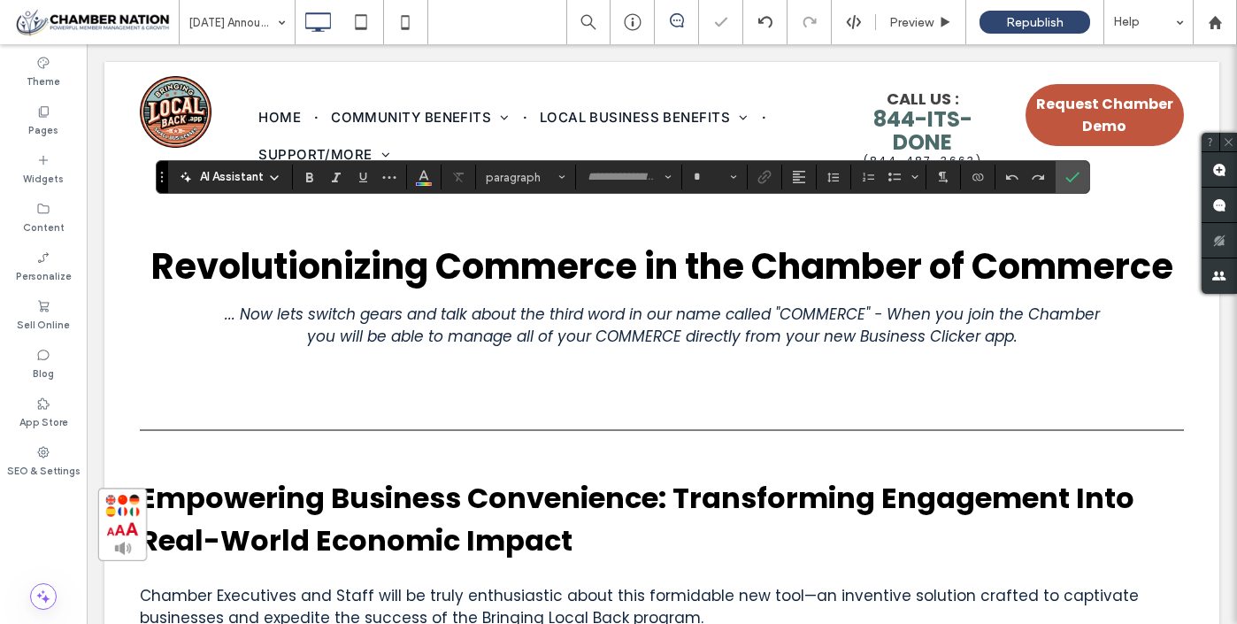
type input "*******"
type input "**"
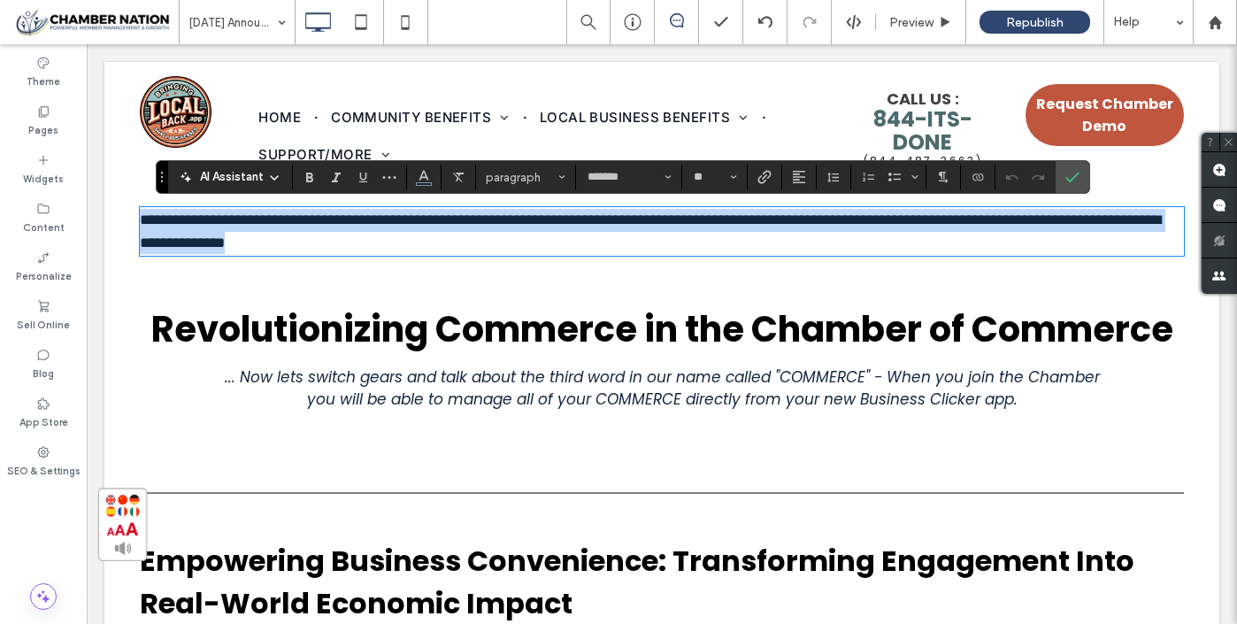
click at [254, 242] on span "**********" at bounding box center [650, 231] width 1021 height 38
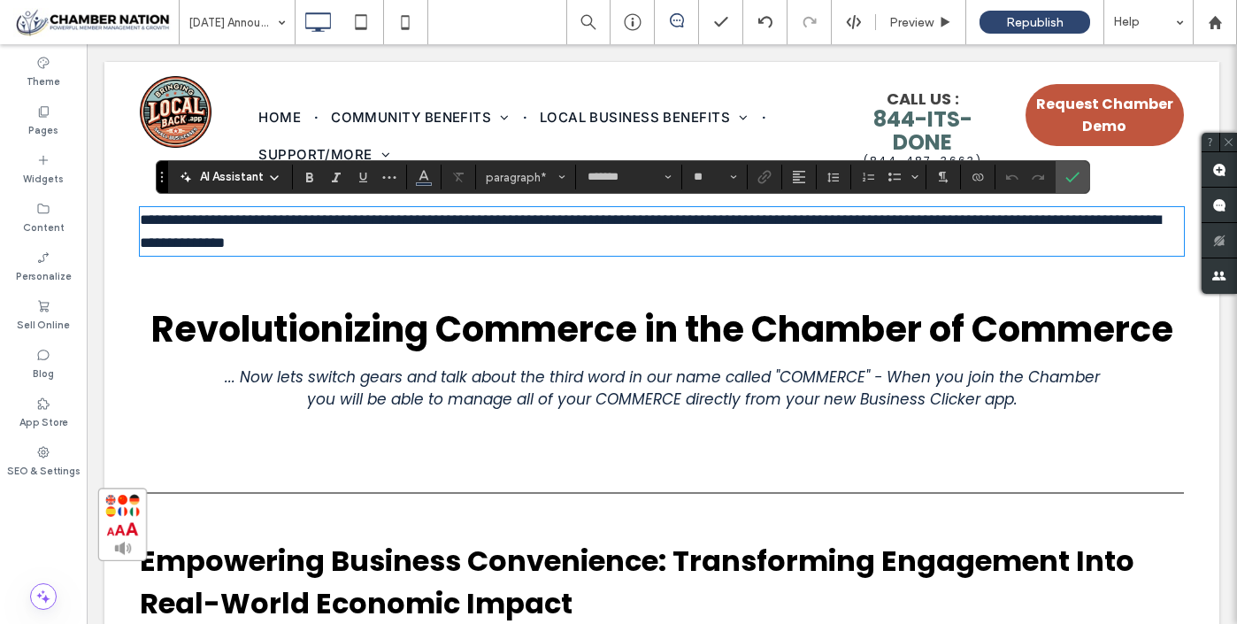
click at [254, 242] on span "**********" at bounding box center [650, 231] width 1021 height 38
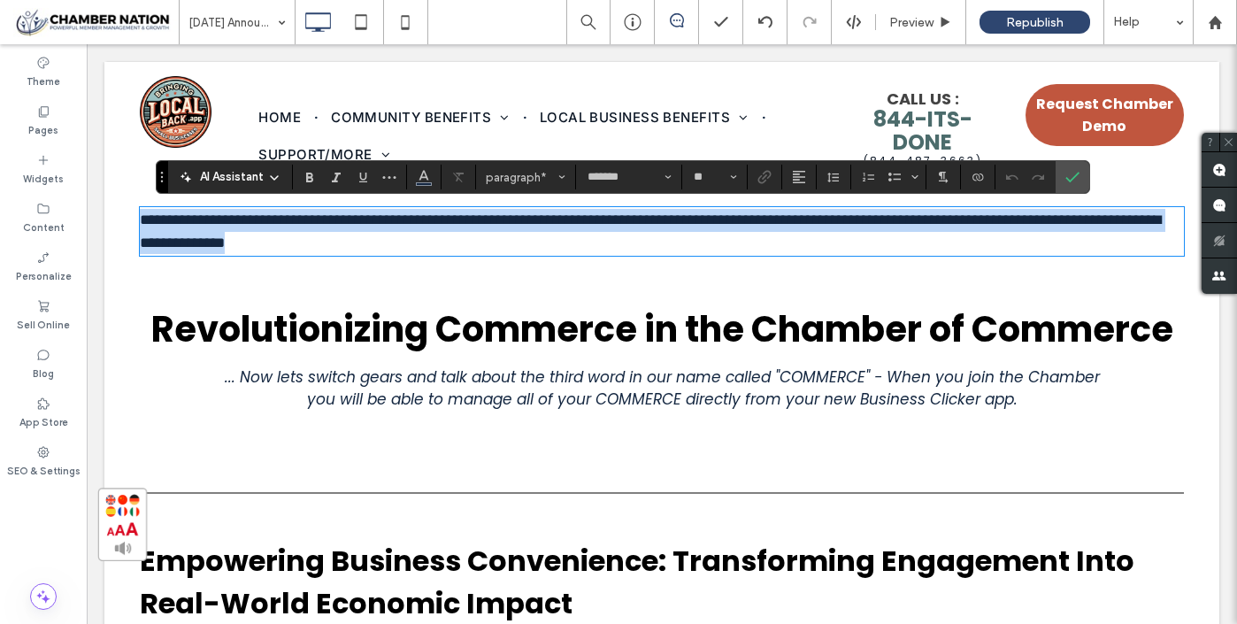
click at [254, 242] on span "**********" at bounding box center [650, 231] width 1021 height 38
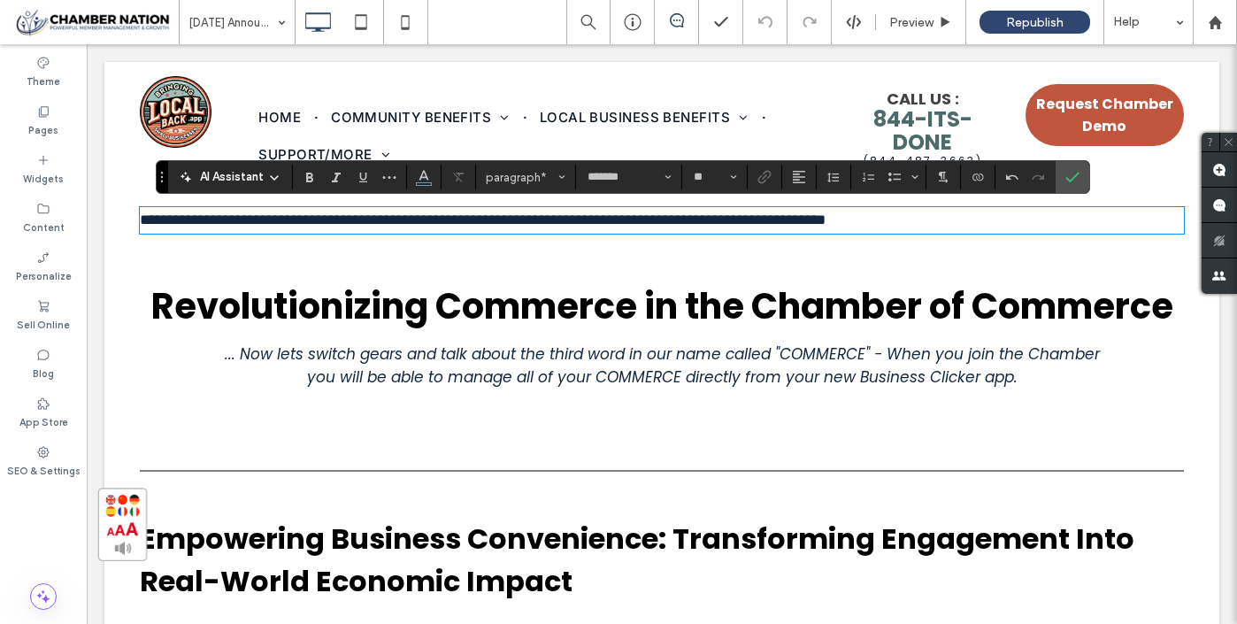
click at [812, 222] on span "**********" at bounding box center [483, 219] width 686 height 15
click at [1081, 180] on label "Confirm" at bounding box center [1072, 177] width 27 height 32
